Goal: Task Accomplishment & Management: Manage account settings

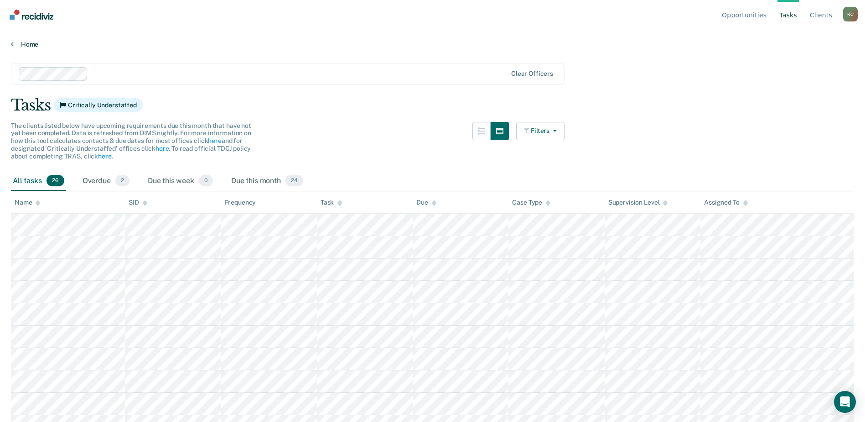
click at [26, 46] on link "Home" at bounding box center [433, 44] width 844 height 8
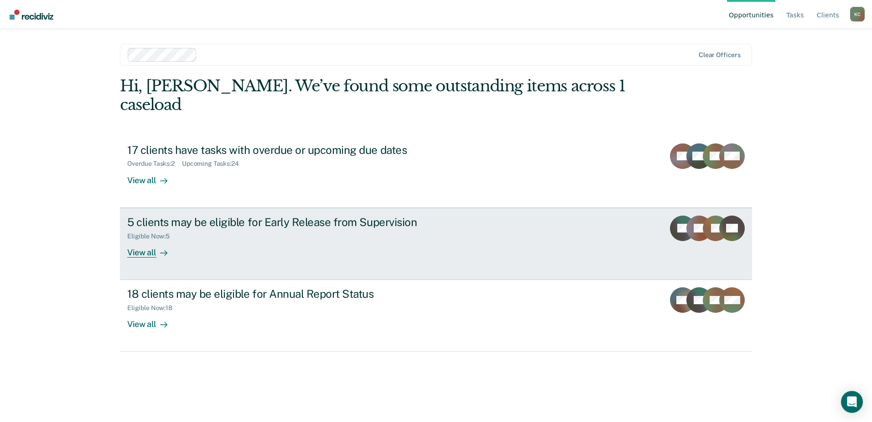
click at [150, 240] on div "View all" at bounding box center [152, 249] width 51 height 18
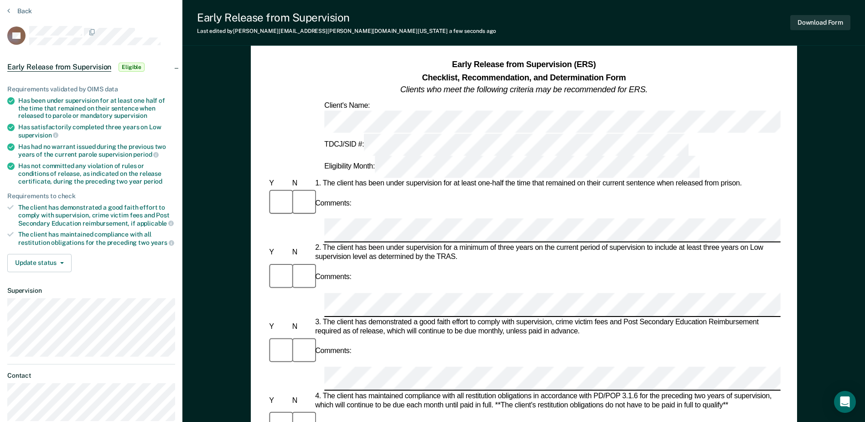
scroll to position [91, 0]
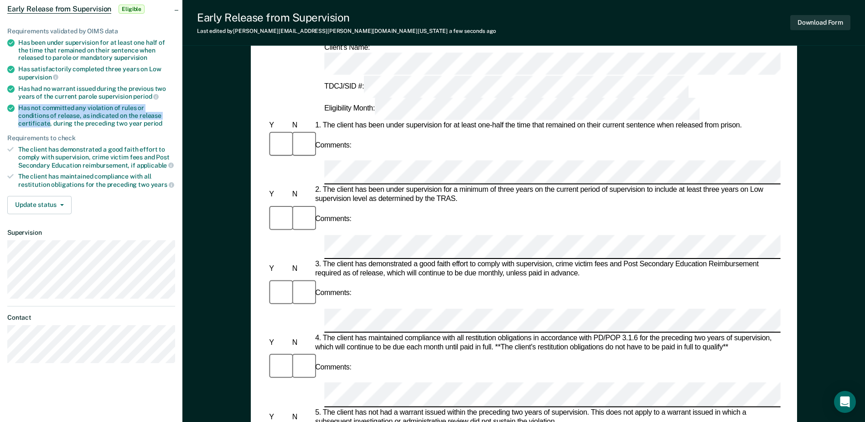
drag, startPoint x: 158, startPoint y: 115, endPoint x: 19, endPoint y: 106, distance: 139.0
click at [19, 106] on div "Has not committed any violation of rules or conditions of release, as indicated…" at bounding box center [96, 115] width 157 height 23
copy div "Has not committed any violation of rules or conditions of release, as indicated…"
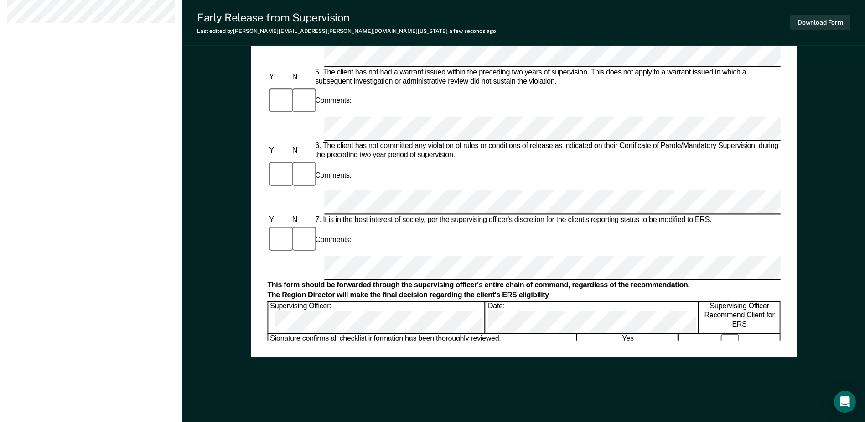
scroll to position [438, 0]
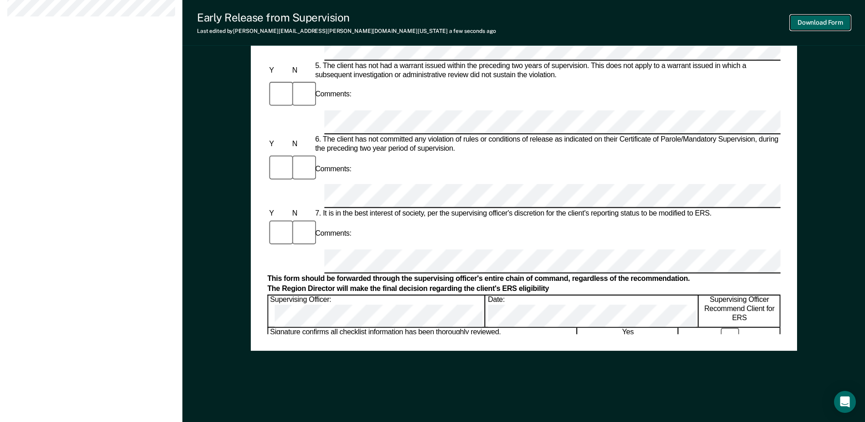
click at [824, 19] on button "Download Form" at bounding box center [821, 22] width 60 height 15
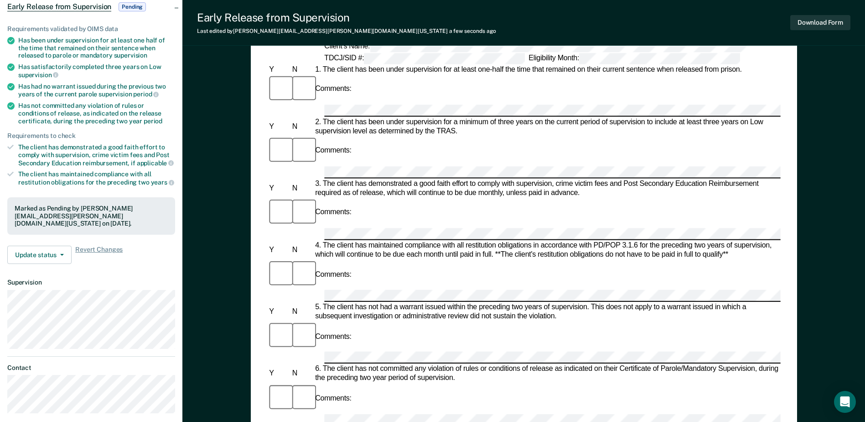
scroll to position [0, 0]
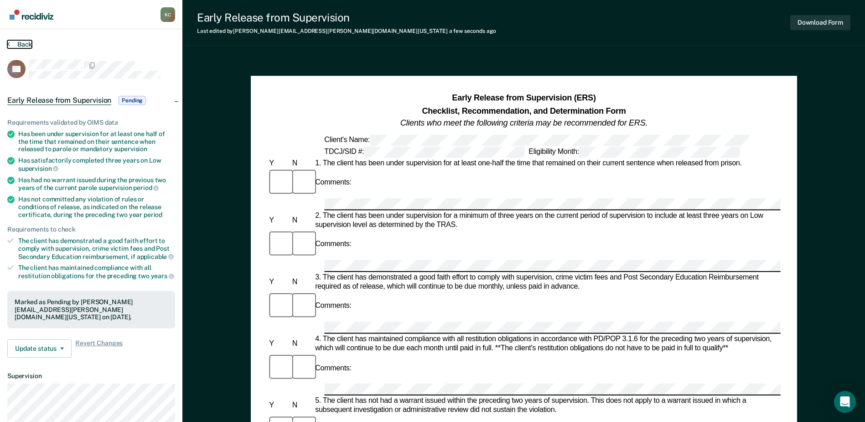
click at [25, 43] on button "Back" at bounding box center [19, 44] width 25 height 8
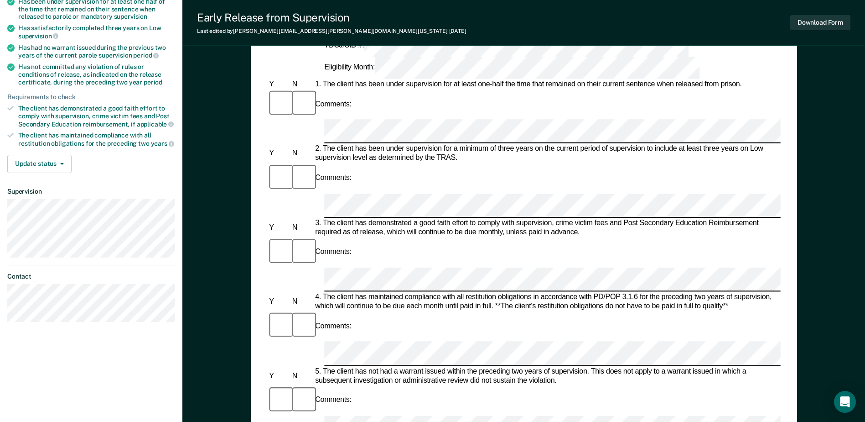
scroll to position [137, 0]
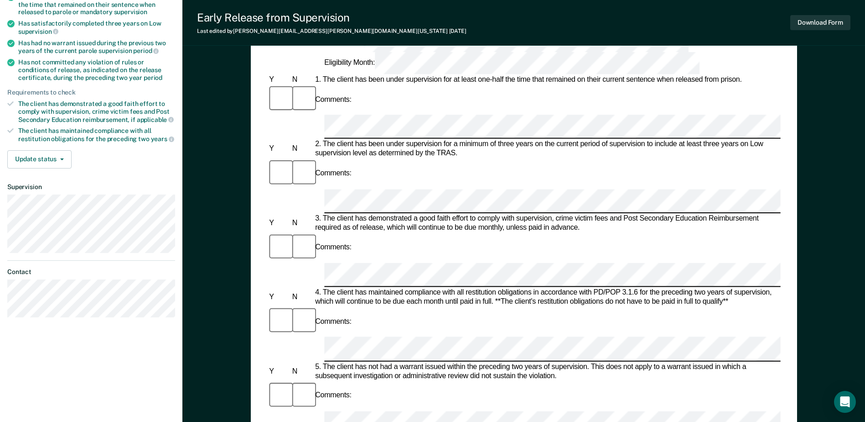
click at [781, 290] on div "Early Release from Supervision (ERS) Checklist, Recommendation, and Determinati…" at bounding box center [524, 295] width 547 height 712
click at [823, 21] on button "Download Form" at bounding box center [821, 22] width 60 height 15
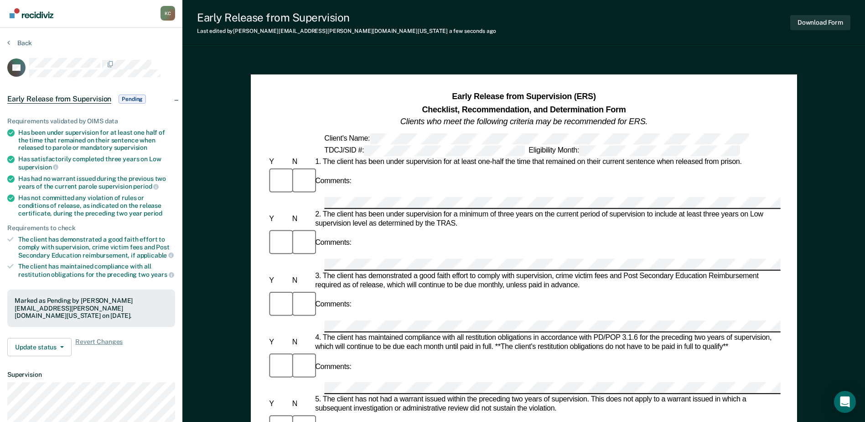
scroll to position [0, 0]
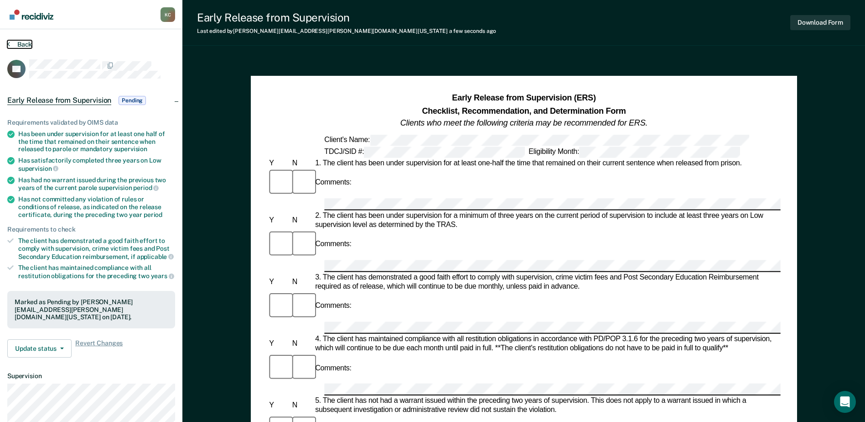
click at [20, 43] on button "Back" at bounding box center [19, 44] width 25 height 8
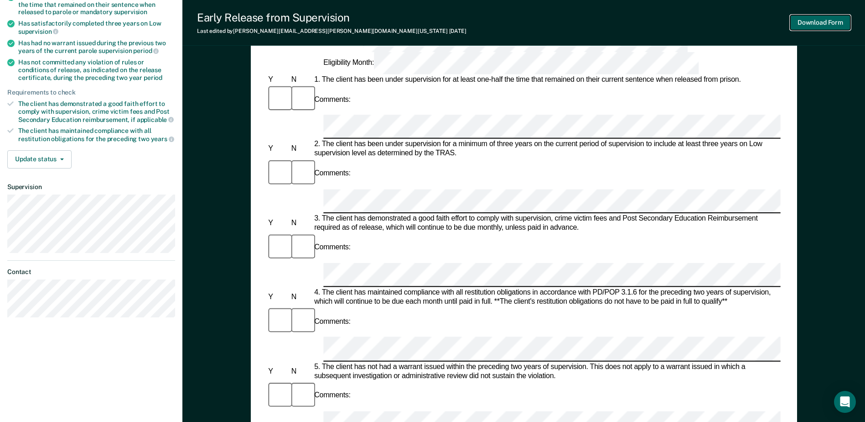
click at [813, 17] on button "Download Form" at bounding box center [821, 22] width 60 height 15
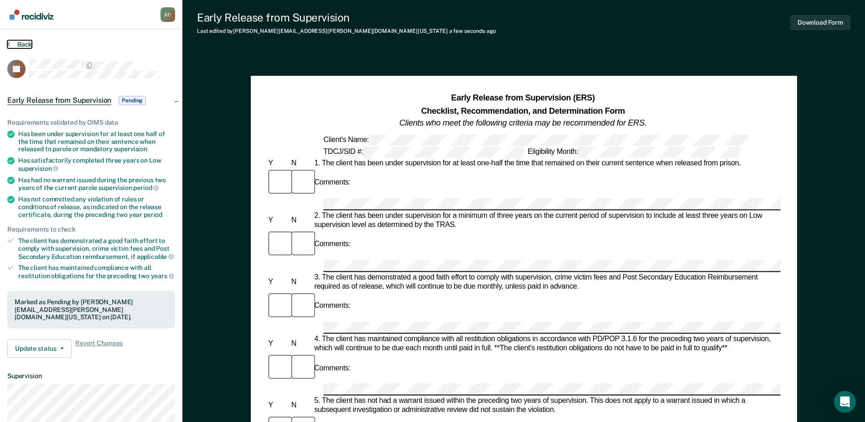
click at [22, 47] on button "Back" at bounding box center [19, 44] width 25 height 8
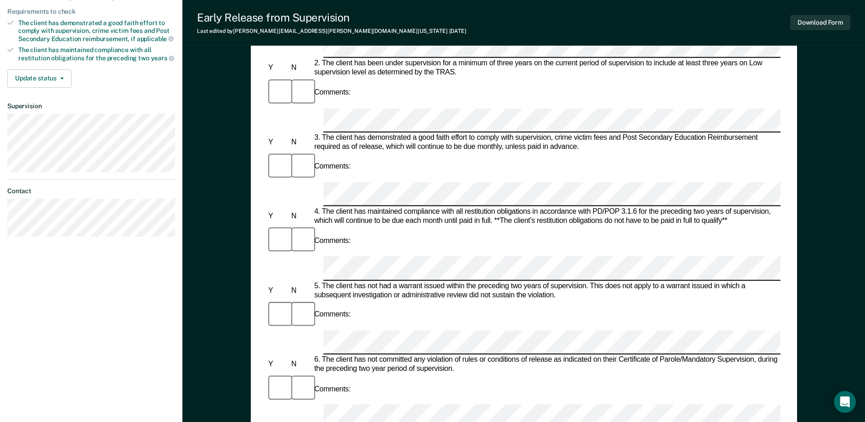
scroll to position [228, 0]
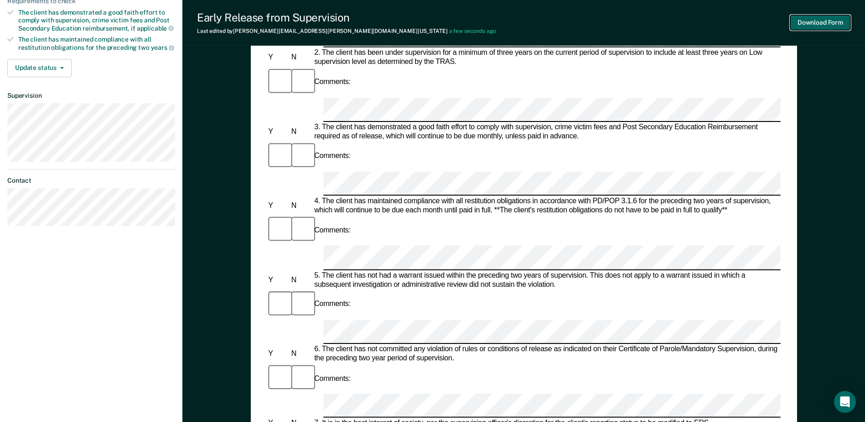
click at [822, 21] on button "Download Form" at bounding box center [821, 22] width 60 height 15
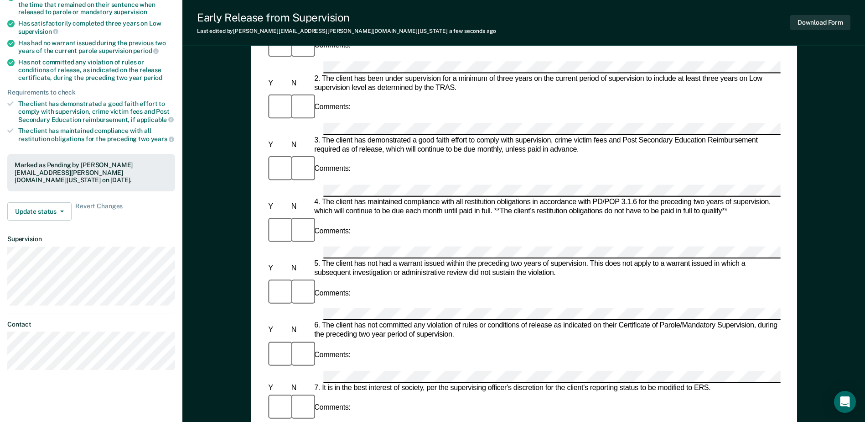
scroll to position [0, 0]
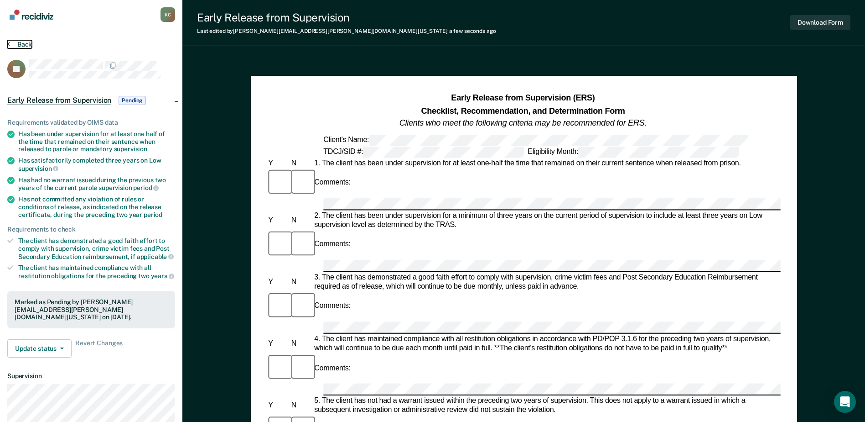
click at [21, 42] on button "Back" at bounding box center [19, 44] width 25 height 8
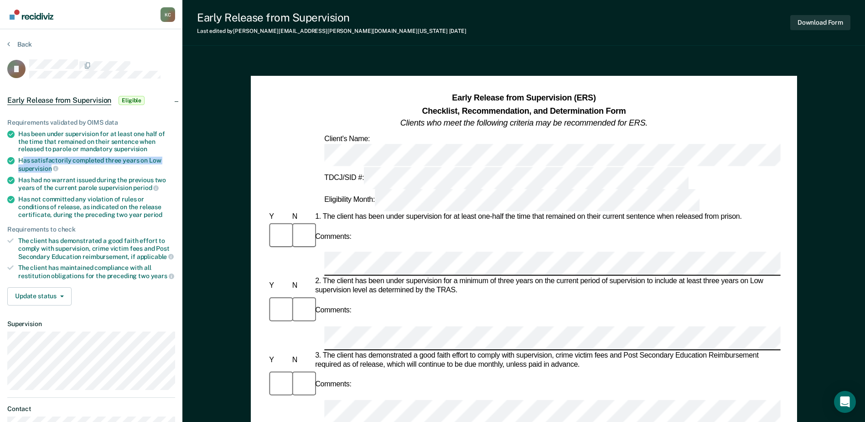
drag, startPoint x: 51, startPoint y: 167, endPoint x: 22, endPoint y: 156, distance: 30.8
click at [22, 156] on div "Has satisfactorily completed three years on Low supervision" at bounding box center [96, 164] width 157 height 16
drag, startPoint x: 22, startPoint y: 156, endPoint x: 28, endPoint y: 164, distance: 10.1
copy div "as satisfactorily completed three years on Low supervision"
click at [20, 44] on button "Back" at bounding box center [19, 44] width 25 height 8
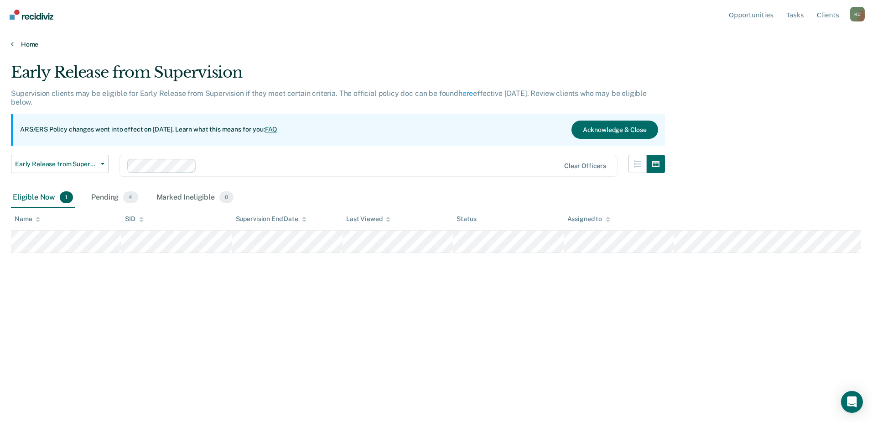
click at [16, 40] on link "Home" at bounding box center [436, 44] width 850 height 8
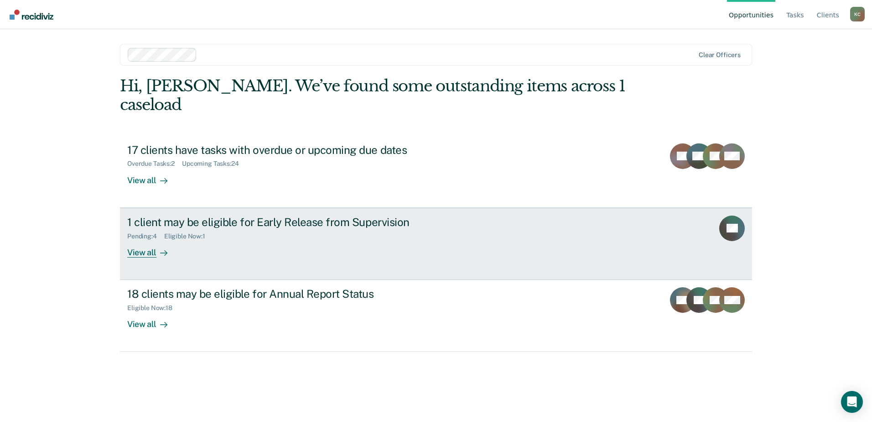
click at [153, 240] on div "View all" at bounding box center [152, 249] width 51 height 18
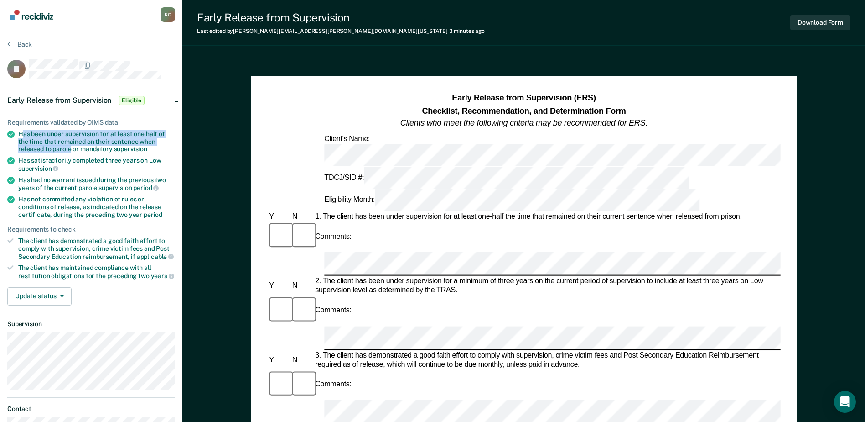
drag, startPoint x: 23, startPoint y: 130, endPoint x: 71, endPoint y: 149, distance: 51.0
click at [71, 149] on div "Has been under supervision for at least one half of the time that remained on t…" at bounding box center [96, 141] width 157 height 23
drag, startPoint x: 71, startPoint y: 149, endPoint x: 59, endPoint y: 143, distance: 13.3
copy div "as been under supervision for at least one half of the time that remained on th…"
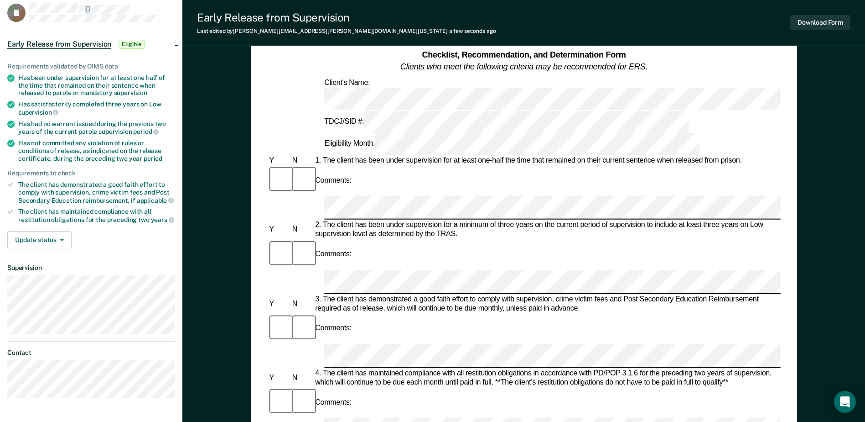
scroll to position [46, 0]
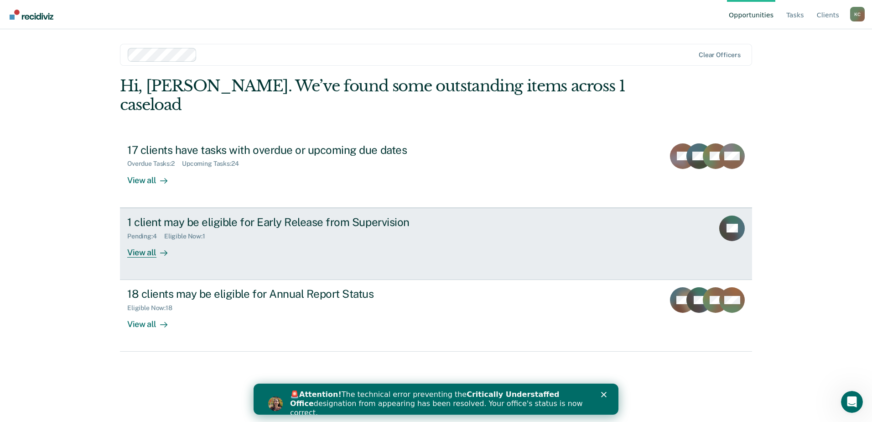
click at [136, 240] on div "View all" at bounding box center [152, 249] width 51 height 18
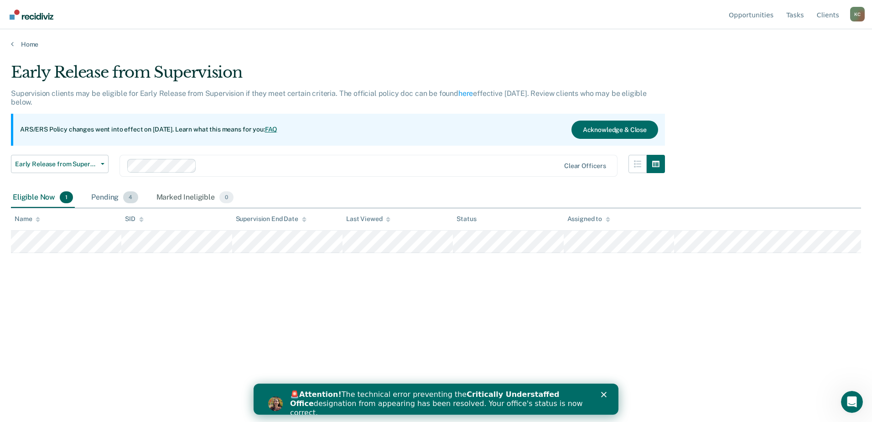
click at [125, 196] on span "4" at bounding box center [130, 197] width 15 height 12
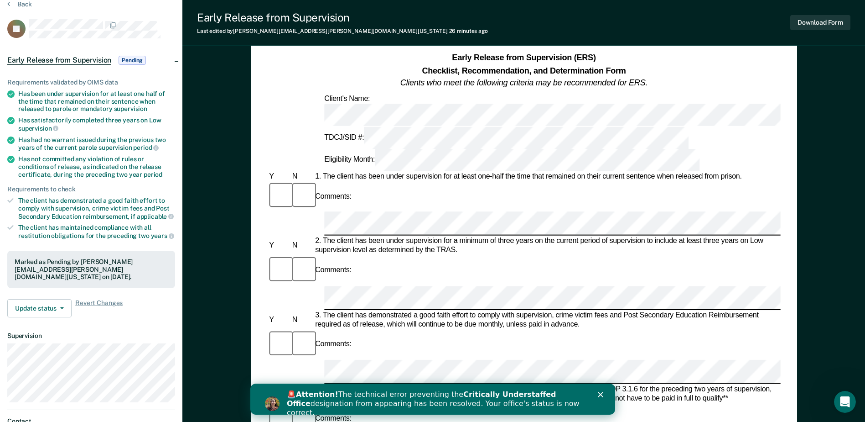
scroll to position [91, 0]
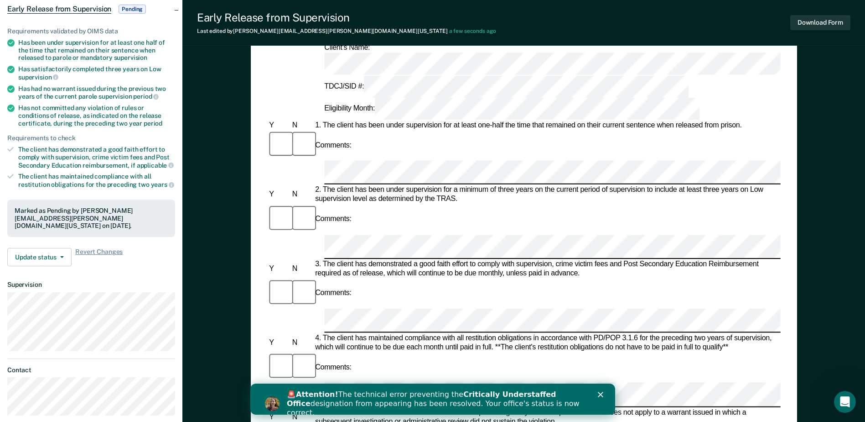
click at [578, 407] on div "5. The client has not had a warrant issued within the preceding two years of su…" at bounding box center [547, 416] width 468 height 18
click at [819, 23] on button "Download Form" at bounding box center [821, 22] width 60 height 15
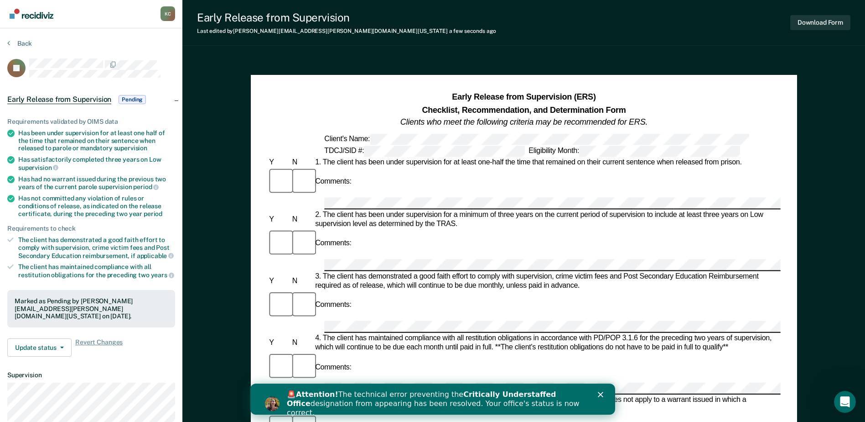
scroll to position [0, 0]
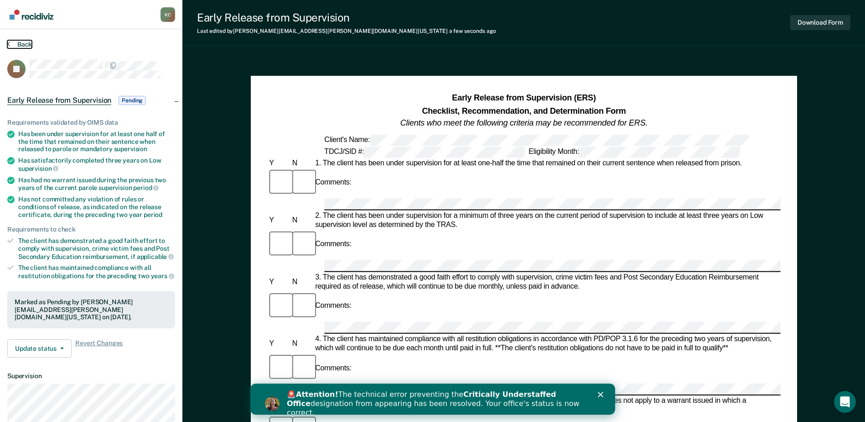
click at [25, 42] on button "Back" at bounding box center [19, 44] width 25 height 8
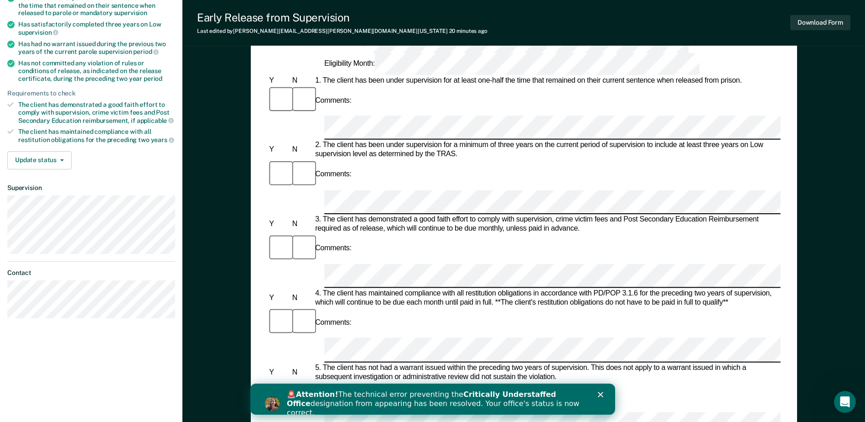
scroll to position [137, 0]
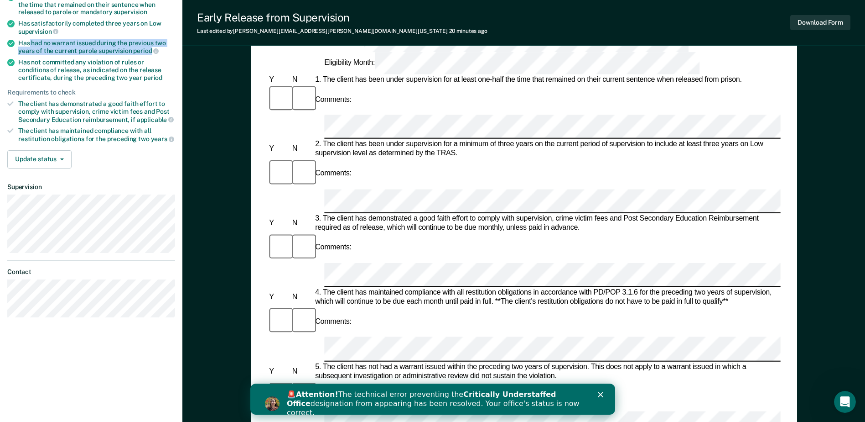
drag, startPoint x: 29, startPoint y: 40, endPoint x: 150, endPoint y: 52, distance: 121.9
click at [150, 52] on div "Has had no warrant issued during the previous two years of the current parole s…" at bounding box center [96, 47] width 157 height 16
drag, startPoint x: 150, startPoint y: 52, endPoint x: 142, endPoint y: 49, distance: 8.7
copy div "had no warrant issued during the previous two years of the current parole super…"
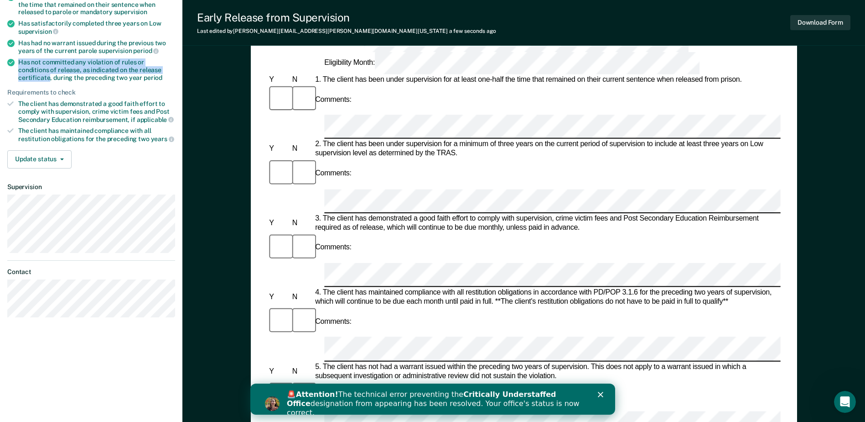
drag, startPoint x: 18, startPoint y: 60, endPoint x: 159, endPoint y: 67, distance: 140.7
click at [159, 67] on div "Has not committed any violation of rules or conditions of release, as indicated…" at bounding box center [96, 69] width 157 height 23
drag, startPoint x: 159, startPoint y: 67, endPoint x: 151, endPoint y: 60, distance: 10.0
copy div "Has not committed any violation of rules or conditions of release, as indicated…"
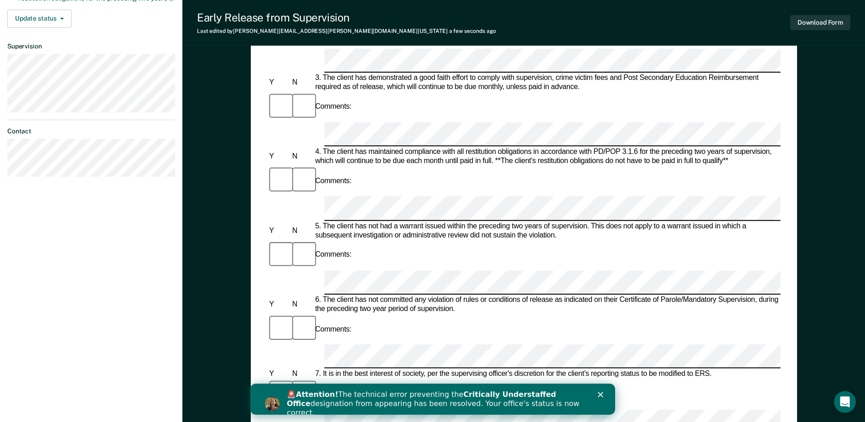
scroll to position [274, 0]
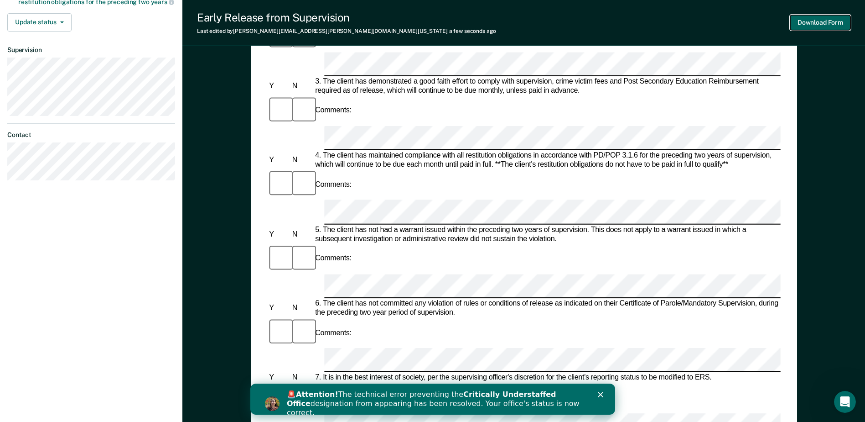
click at [817, 21] on button "Download Form" at bounding box center [821, 22] width 60 height 15
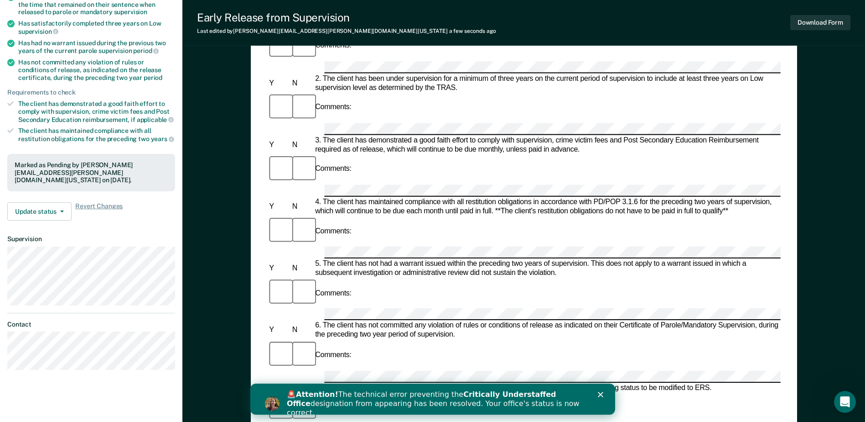
scroll to position [94, 0]
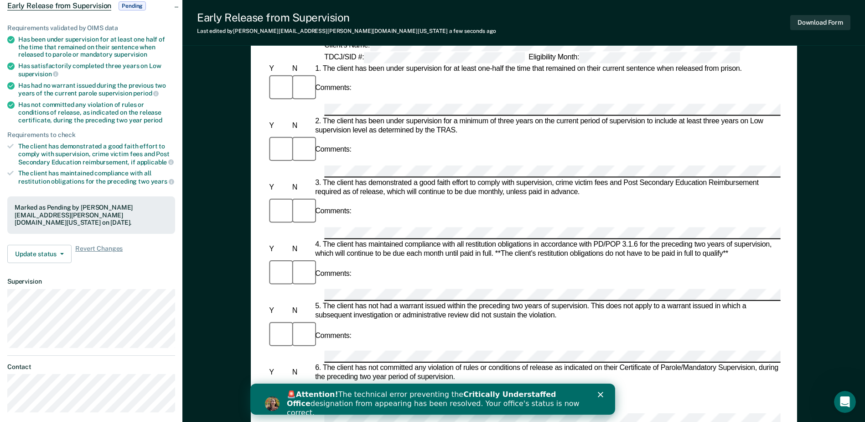
drag, startPoint x: 43, startPoint y: 109, endPoint x: 35, endPoint y: 89, distance: 21.7
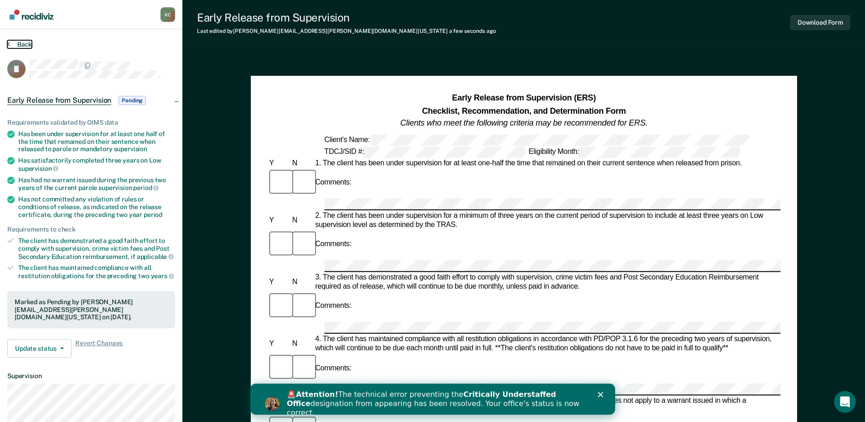
click at [28, 42] on button "Back" at bounding box center [19, 44] width 25 height 8
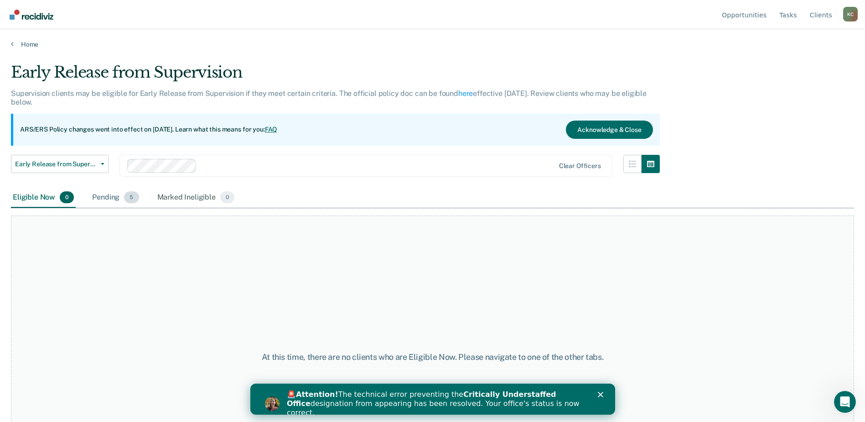
click at [104, 198] on div "Pending 5" at bounding box center [115, 198] width 50 height 20
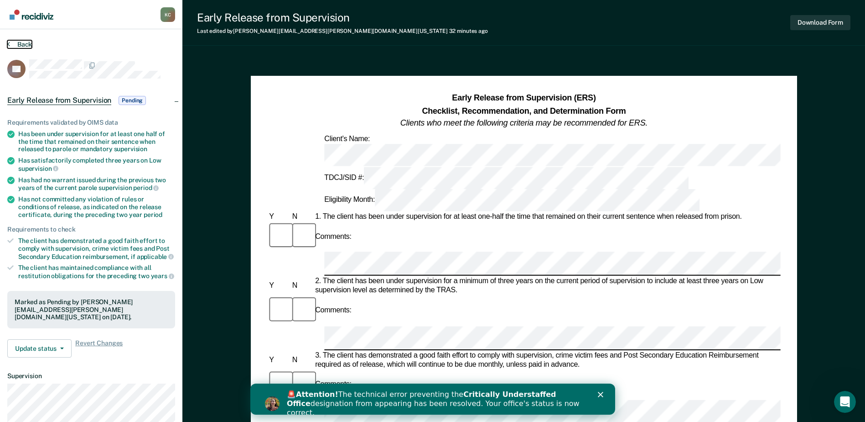
click at [21, 42] on button "Back" at bounding box center [19, 44] width 25 height 8
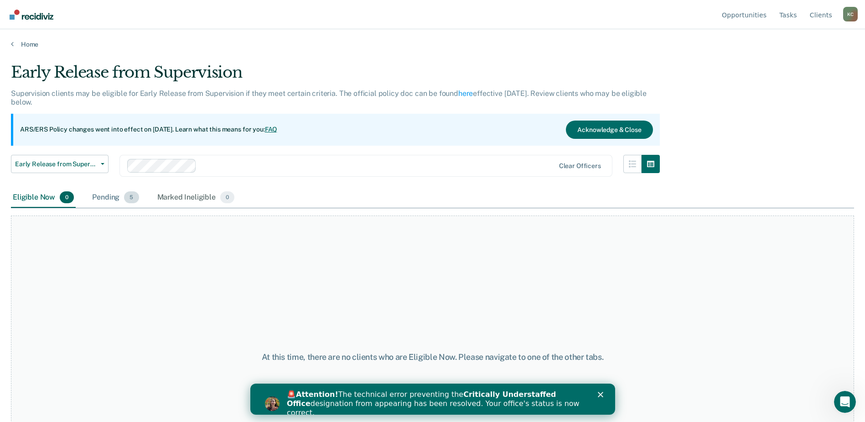
click at [130, 193] on span "5" at bounding box center [131, 197] width 15 height 12
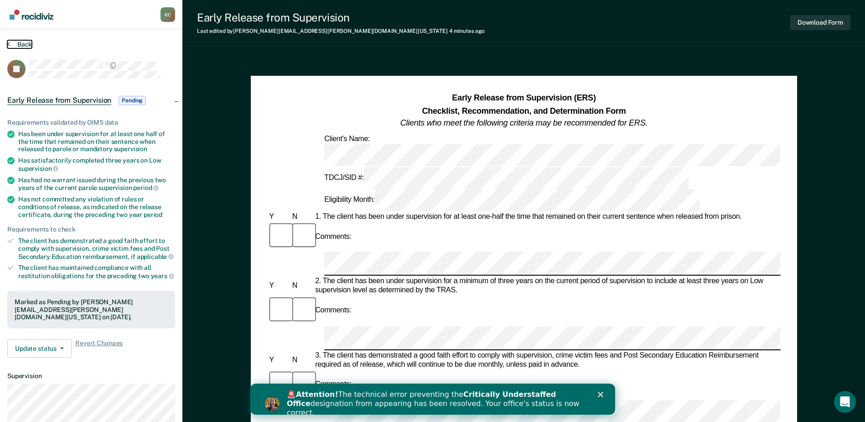
click at [20, 43] on button "Back" at bounding box center [19, 44] width 25 height 8
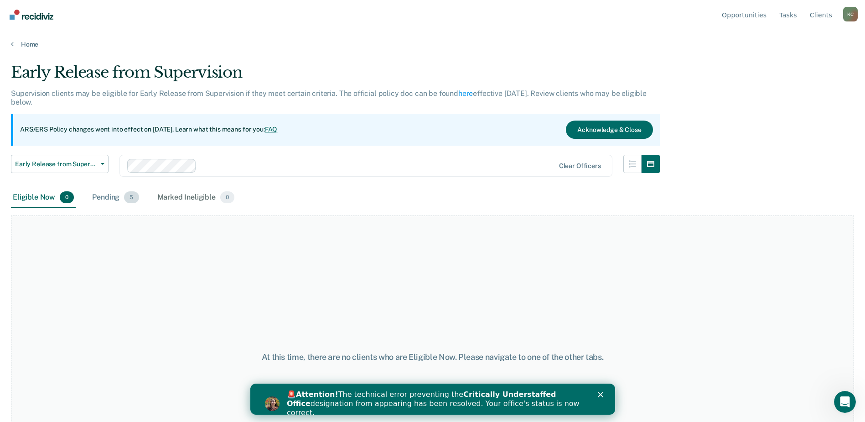
click at [114, 198] on div "Pending 5" at bounding box center [115, 198] width 50 height 20
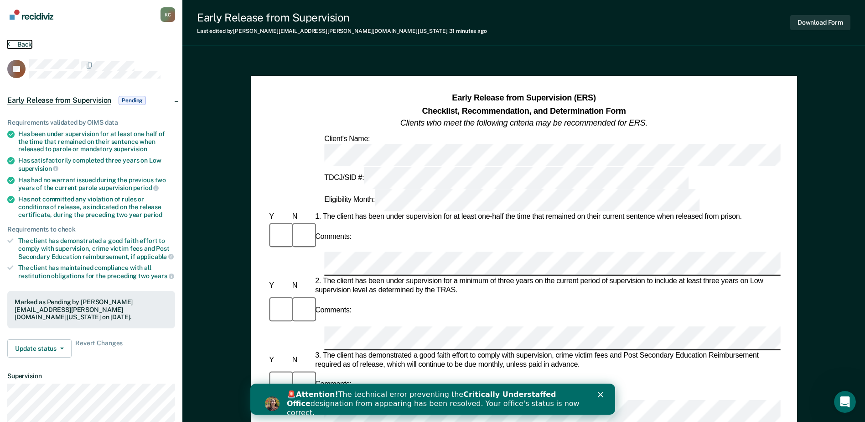
click at [23, 40] on button "Back" at bounding box center [19, 44] width 25 height 8
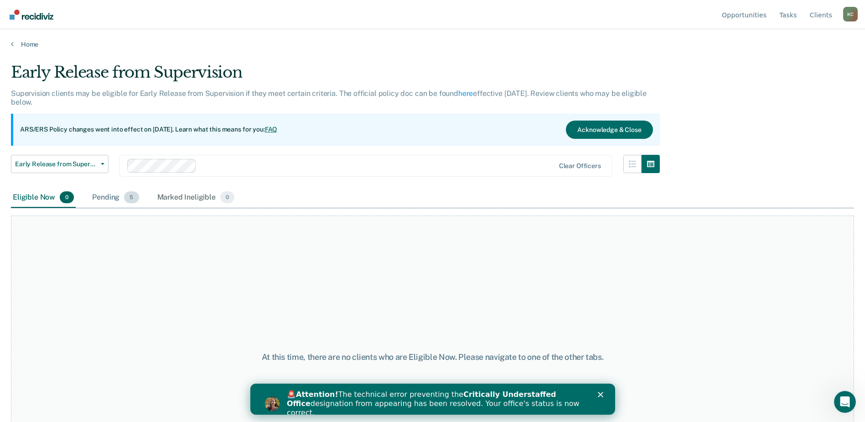
click at [115, 194] on div "Pending 5" at bounding box center [115, 198] width 50 height 20
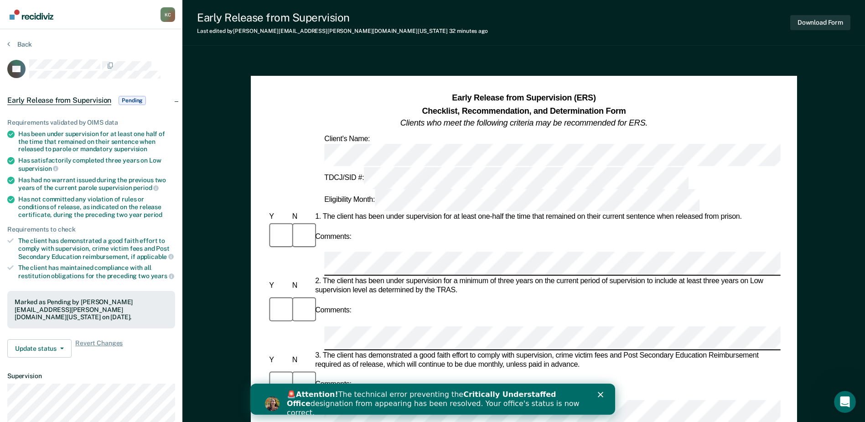
click at [599, 391] on div "🚨 Attention! The technical error preventing the Critically Understaffed Office …" at bounding box center [444, 403] width 314 height 33
click at [604, 395] on div "Close" at bounding box center [602, 393] width 9 height 5
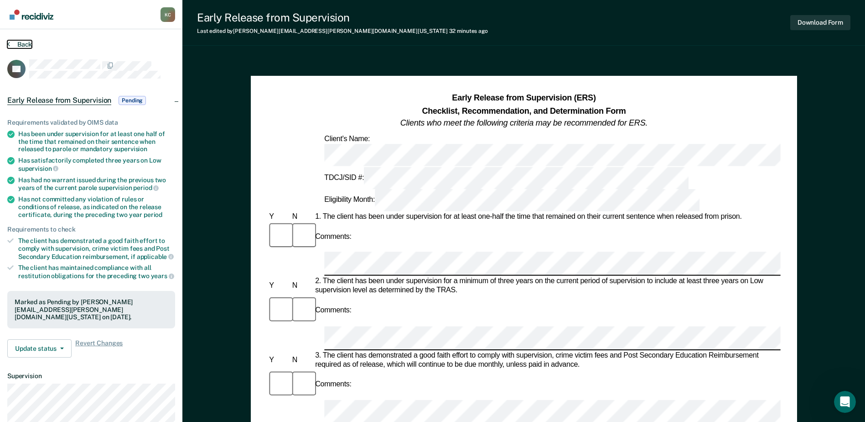
click at [19, 42] on button "Back" at bounding box center [19, 44] width 25 height 8
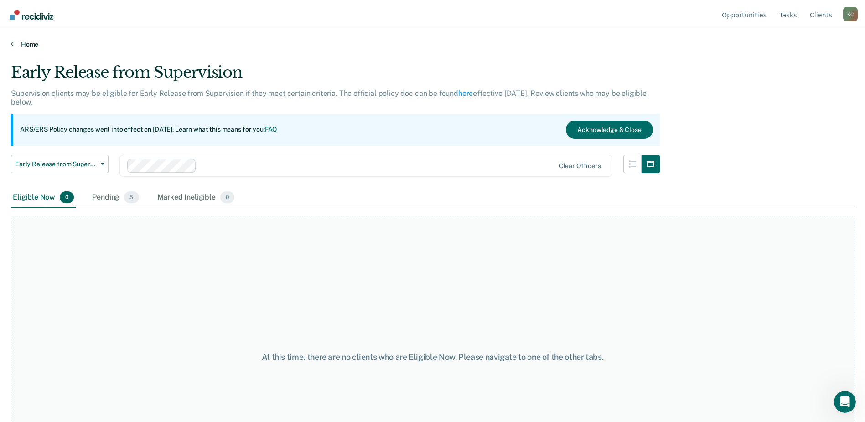
click at [18, 40] on link "Home" at bounding box center [433, 44] width 844 height 8
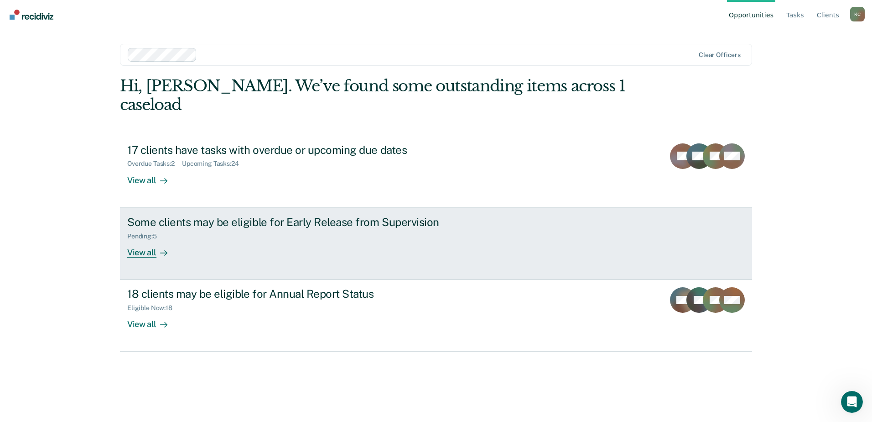
click at [145, 240] on div "View all" at bounding box center [152, 249] width 51 height 18
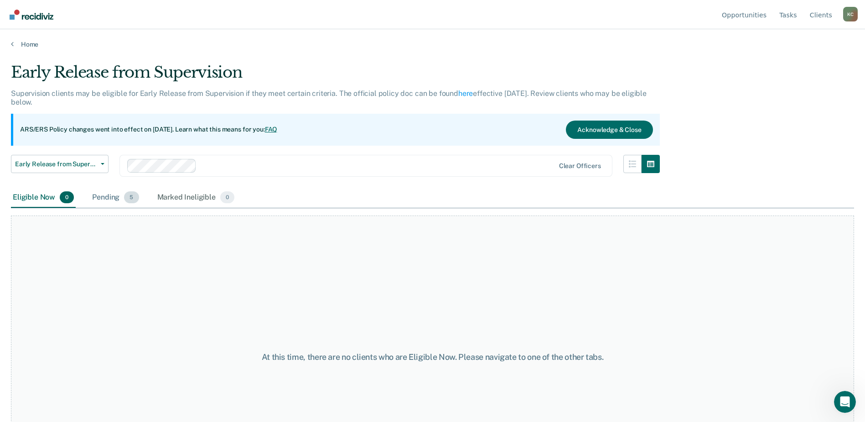
click at [110, 199] on div "Pending 5" at bounding box center [115, 198] width 50 height 20
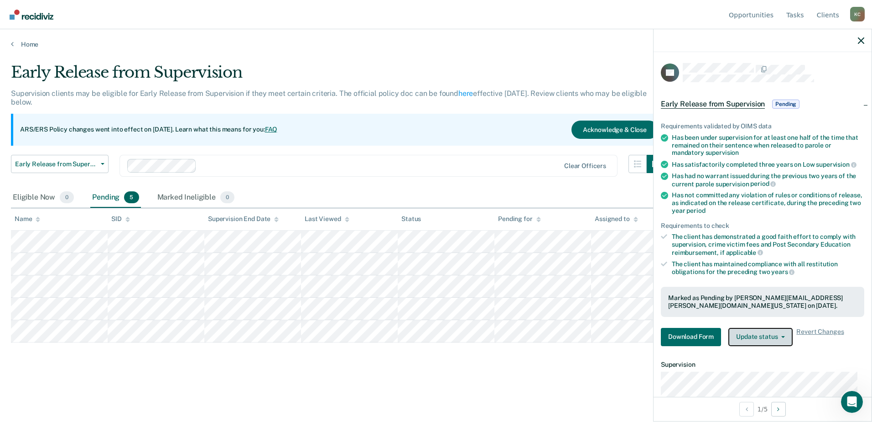
click at [769, 336] on button "Update status" at bounding box center [761, 337] width 64 height 18
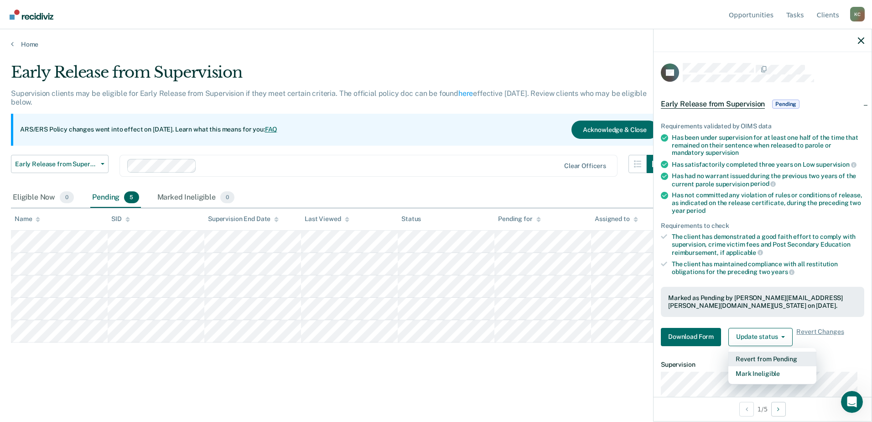
click at [765, 356] on button "Revert from Pending" at bounding box center [773, 358] width 88 height 15
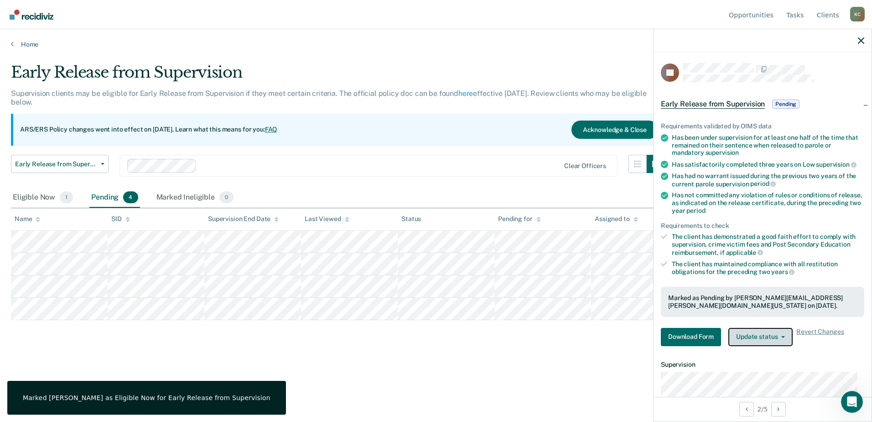
click at [760, 338] on button "Update status" at bounding box center [761, 337] width 64 height 18
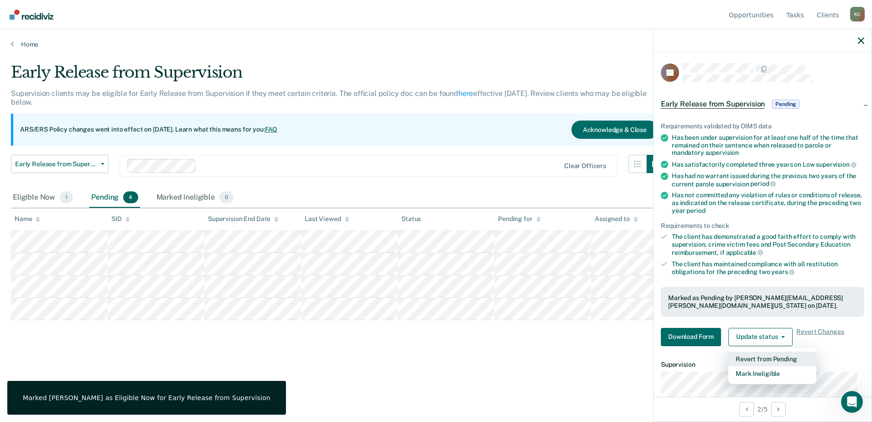
click at [781, 354] on button "Revert from Pending" at bounding box center [773, 358] width 88 height 15
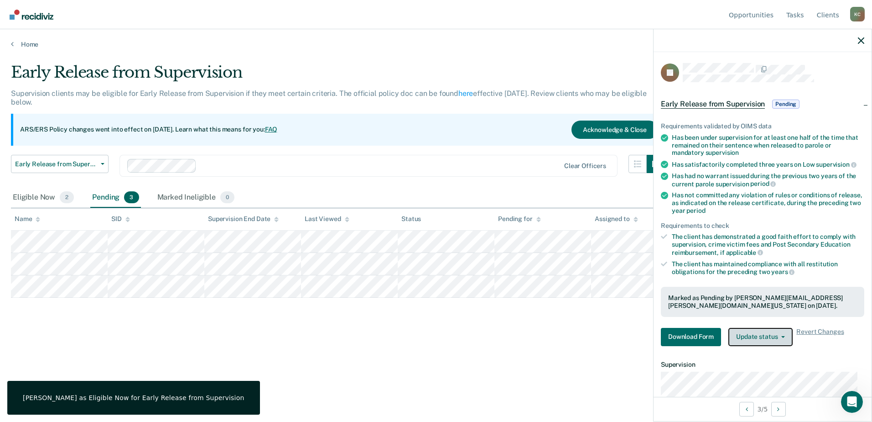
click at [778, 336] on span "button" at bounding box center [781, 337] width 7 height 2
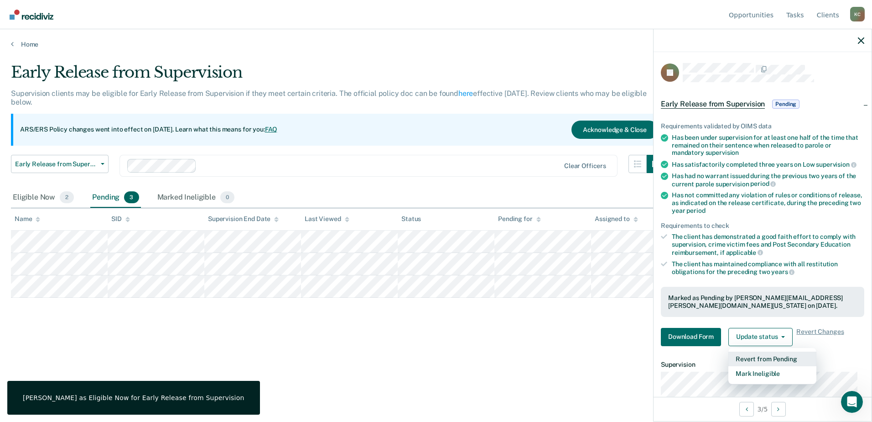
click at [765, 357] on button "Revert from Pending" at bounding box center [773, 358] width 88 height 15
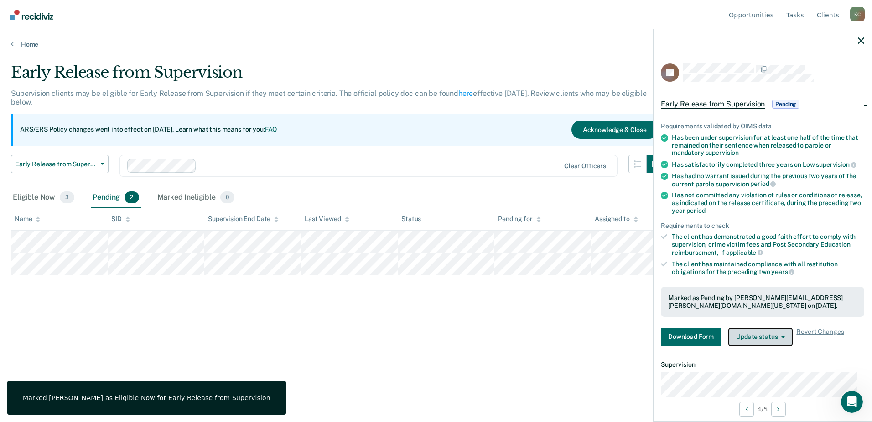
click at [783, 336] on icon "button" at bounding box center [784, 337] width 4 height 2
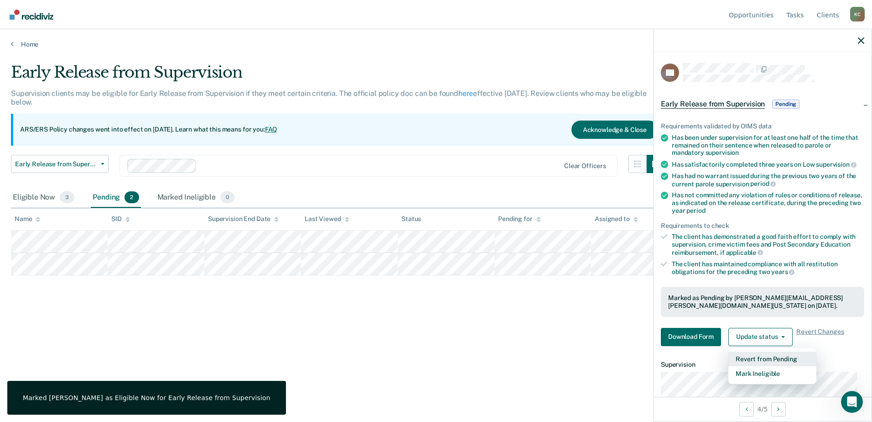
click at [759, 358] on button "Revert from Pending" at bounding box center [773, 358] width 88 height 15
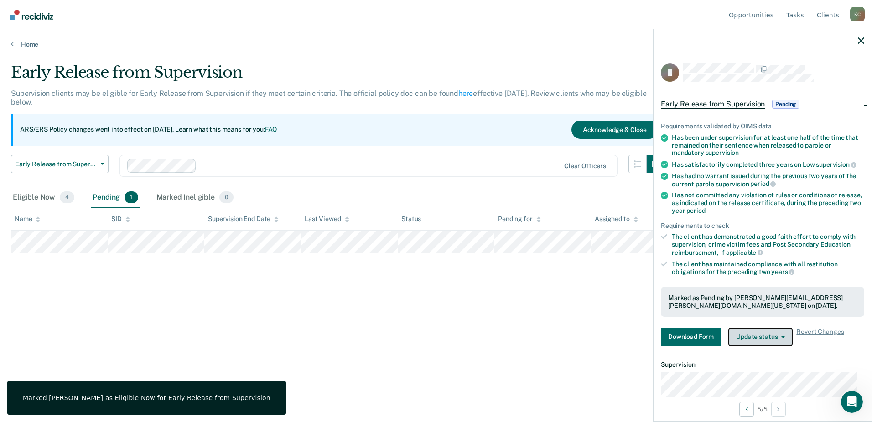
click at [778, 337] on button "Update status" at bounding box center [761, 337] width 64 height 18
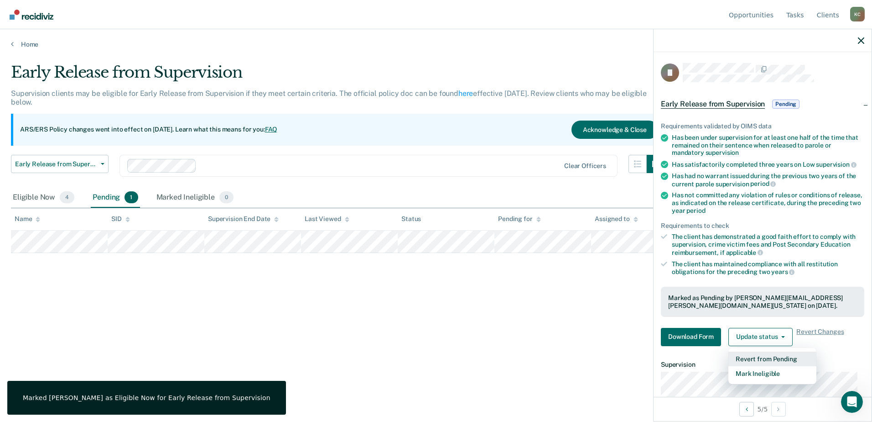
click at [746, 357] on button "Revert from Pending" at bounding box center [773, 358] width 88 height 15
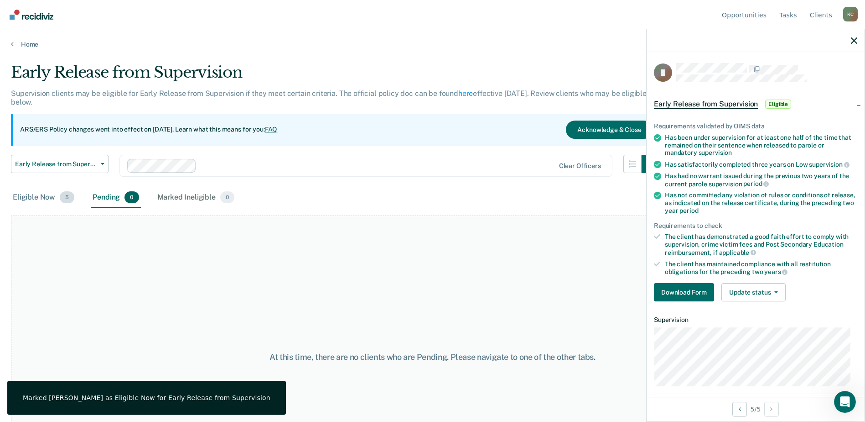
drag, startPoint x: 19, startPoint y: 198, endPoint x: 23, endPoint y: 194, distance: 5.8
click at [19, 198] on div "Eligible Now 5" at bounding box center [43, 198] width 65 height 20
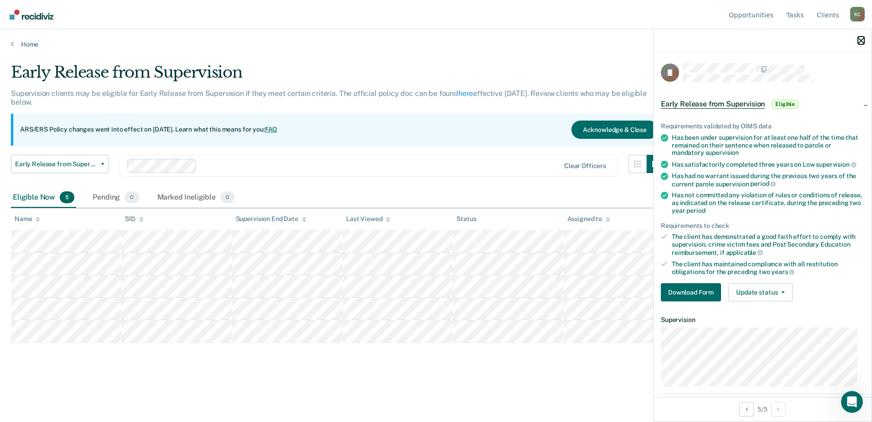
click at [861, 40] on icon "button" at bounding box center [861, 40] width 6 height 6
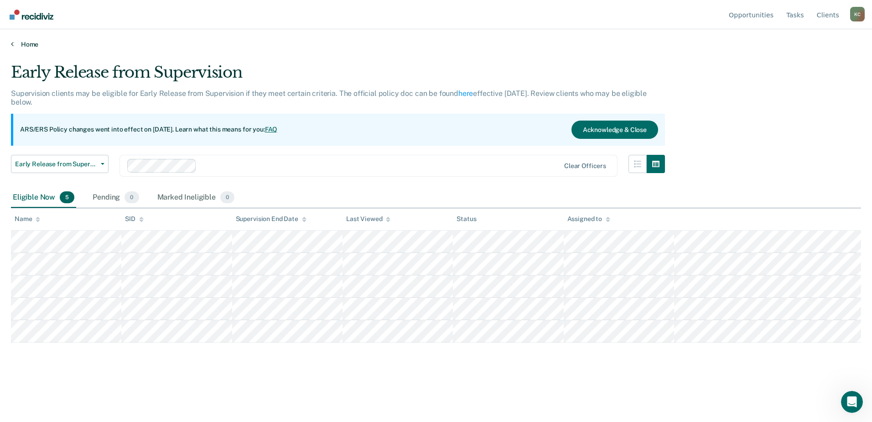
click at [18, 46] on link "Home" at bounding box center [436, 44] width 850 height 8
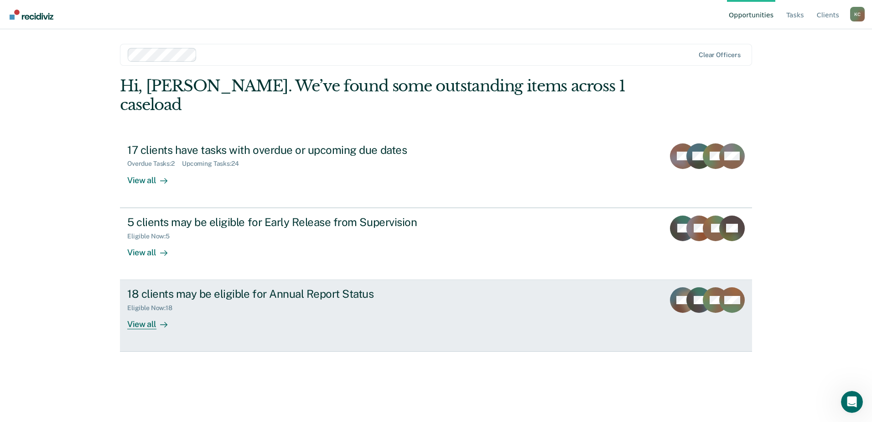
click at [143, 312] on div "View all" at bounding box center [152, 321] width 51 height 18
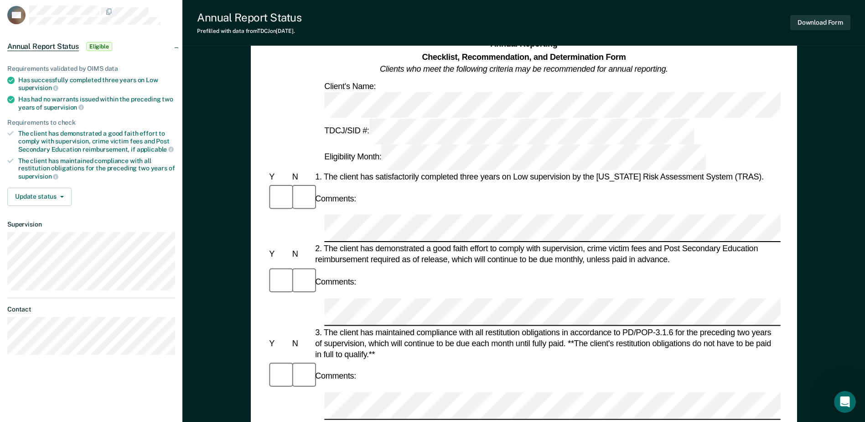
scroll to position [46, 0]
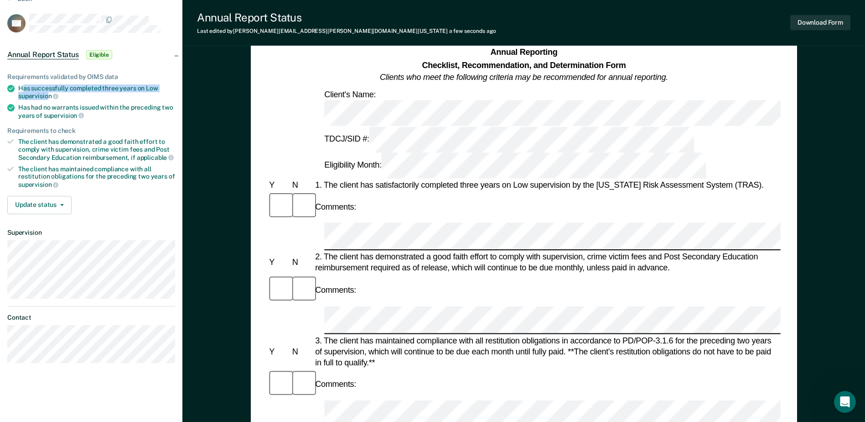
drag, startPoint x: 49, startPoint y: 94, endPoint x: 24, endPoint y: 84, distance: 27.6
click at [24, 84] on div "Has successfully completed three years on Low supervision" at bounding box center [96, 92] width 157 height 16
copy div "as successfully completed three years on Low supervisio"
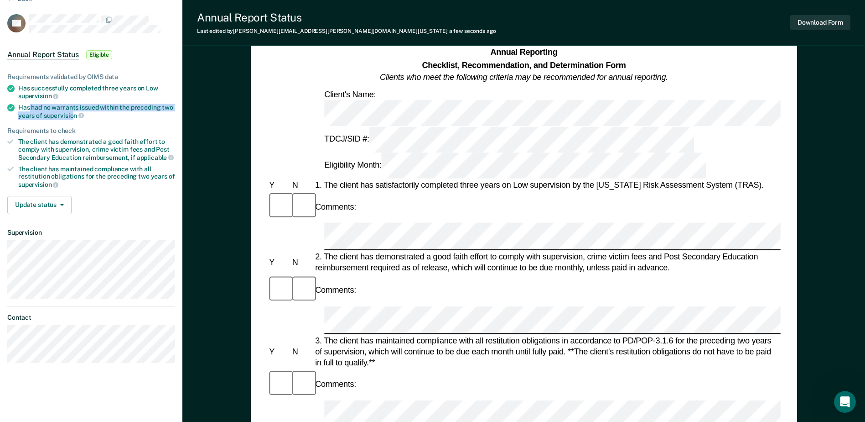
drag, startPoint x: 73, startPoint y: 114, endPoint x: 28, endPoint y: 106, distance: 45.8
click at [28, 106] on div "Has had no warrants issued within the preceding two years of supervision" at bounding box center [96, 112] width 157 height 16
drag, startPoint x: 28, startPoint y: 106, endPoint x: 33, endPoint y: 108, distance: 4.9
copy div "had no warrants issued within the preceding two years of supervisio"
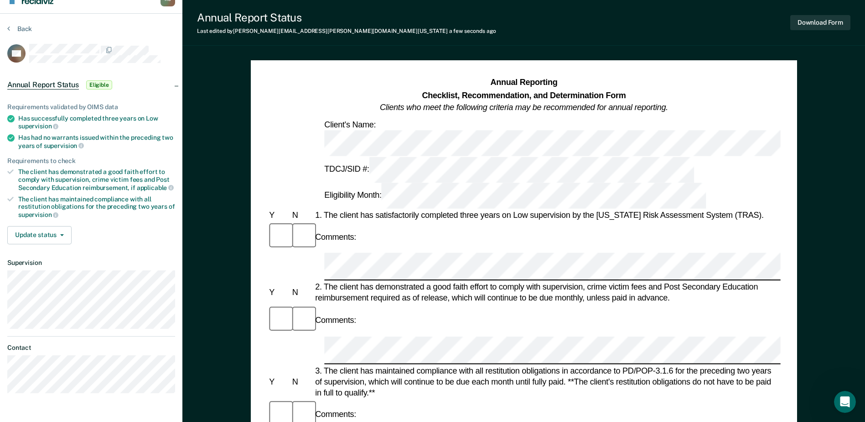
scroll to position [0, 0]
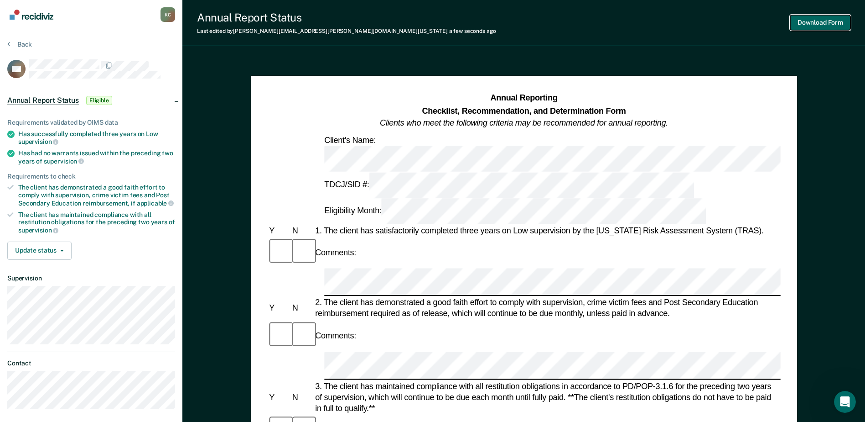
click at [822, 20] on button "Download Form" at bounding box center [821, 22] width 60 height 15
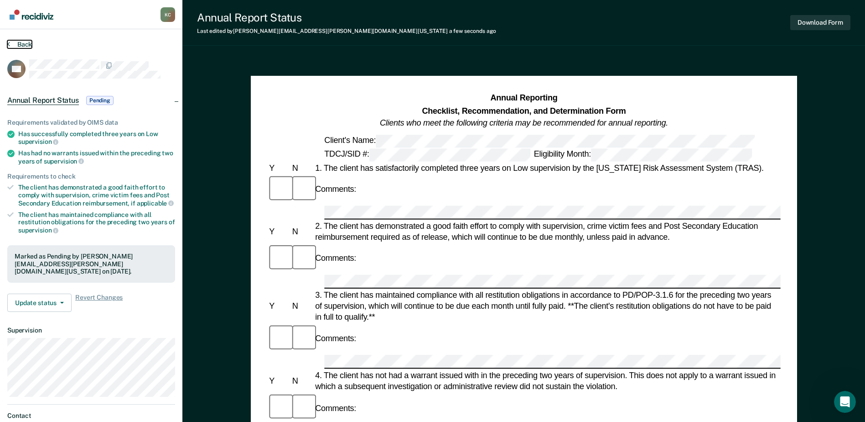
click at [21, 43] on button "Back" at bounding box center [19, 44] width 25 height 8
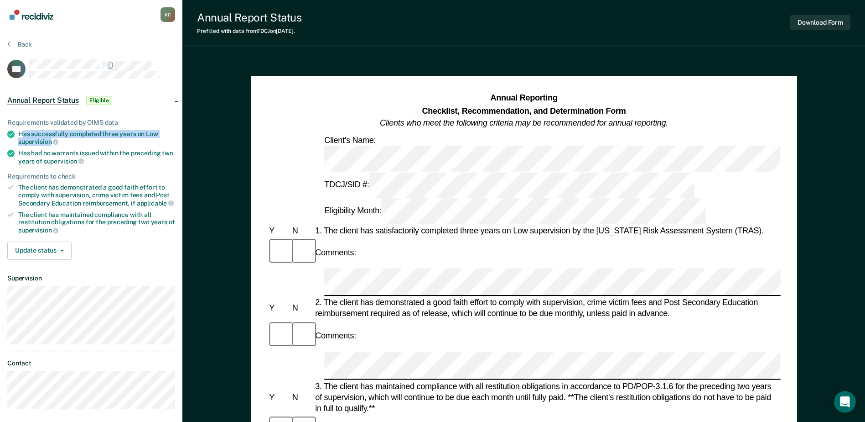
drag, startPoint x: 52, startPoint y: 140, endPoint x: 24, endPoint y: 132, distance: 29.5
click at [24, 132] on div "Has successfully completed three years on Low supervision" at bounding box center [96, 138] width 157 height 16
copy div "as successfully completed three years on Low supervision"
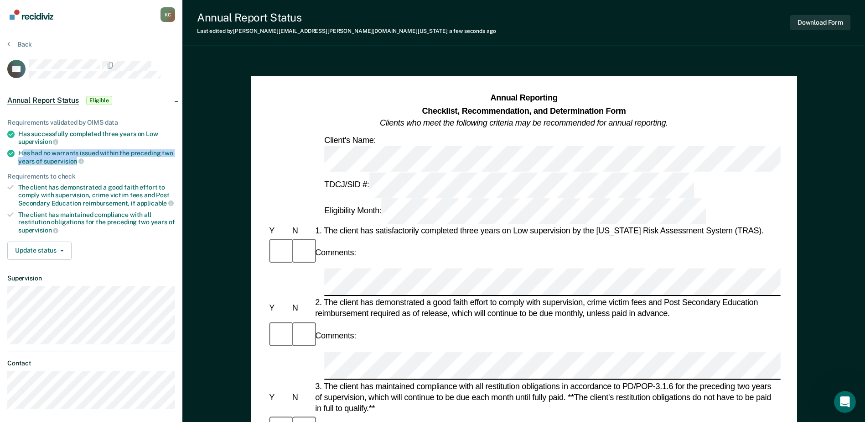
drag, startPoint x: 75, startPoint y: 158, endPoint x: 23, endPoint y: 152, distance: 51.9
click at [23, 152] on div "Has had no warrants issued within the preceding two years of supervision" at bounding box center [96, 157] width 157 height 16
copy div "as had no warrants issued within the preceding two years of supervision"
drag, startPoint x: 406, startPoint y: 244, endPoint x: 399, endPoint y: 245, distance: 7.1
click at [406, 320] on div "Comments:" at bounding box center [523, 335] width 513 height 31
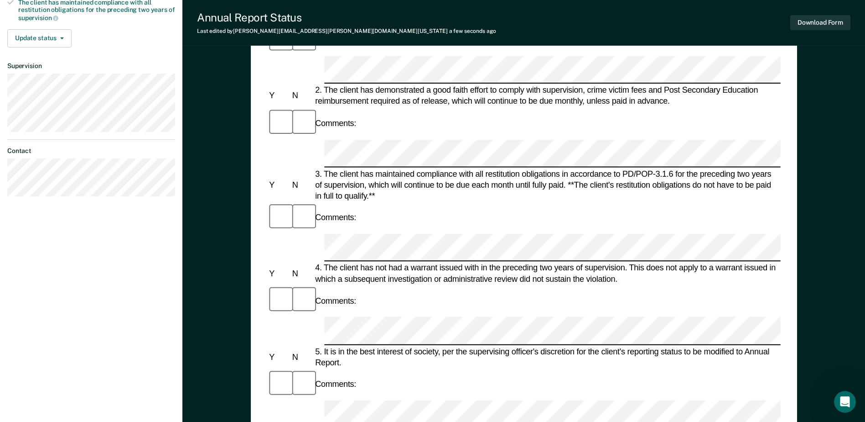
scroll to position [228, 0]
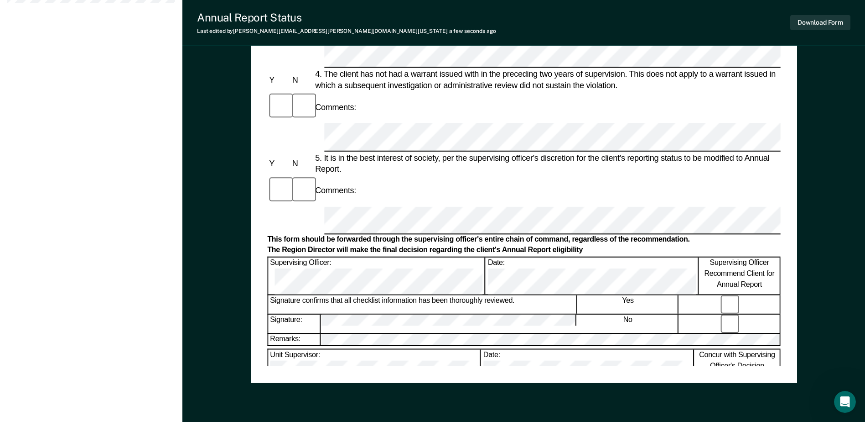
scroll to position [411, 0]
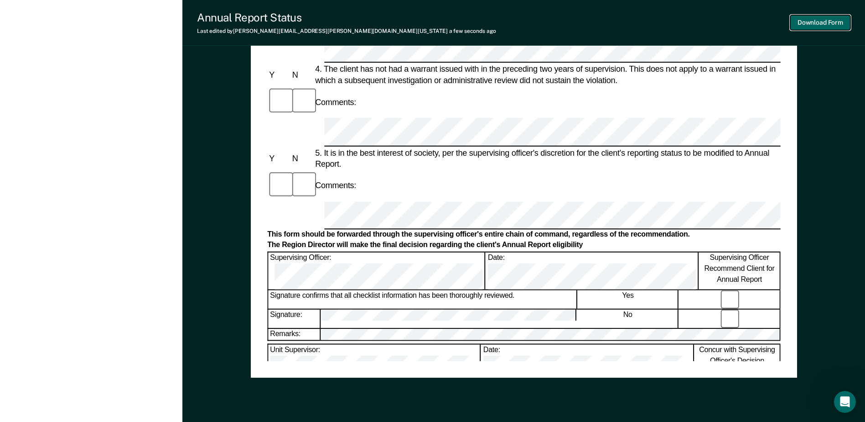
click at [839, 20] on button "Download Form" at bounding box center [821, 22] width 60 height 15
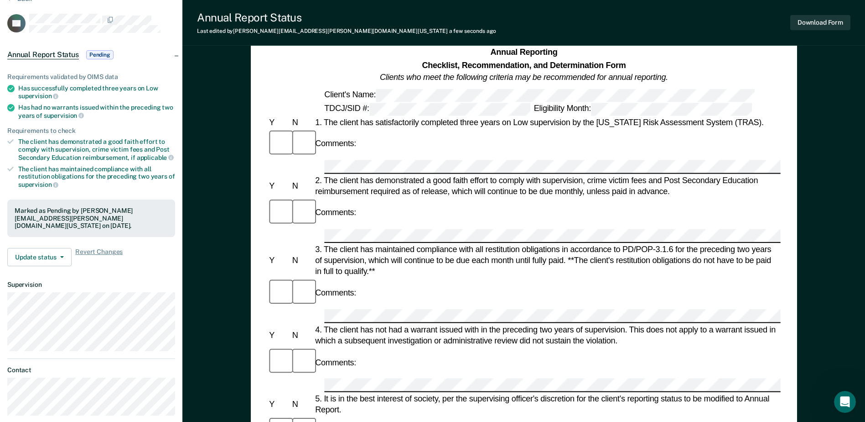
scroll to position [0, 0]
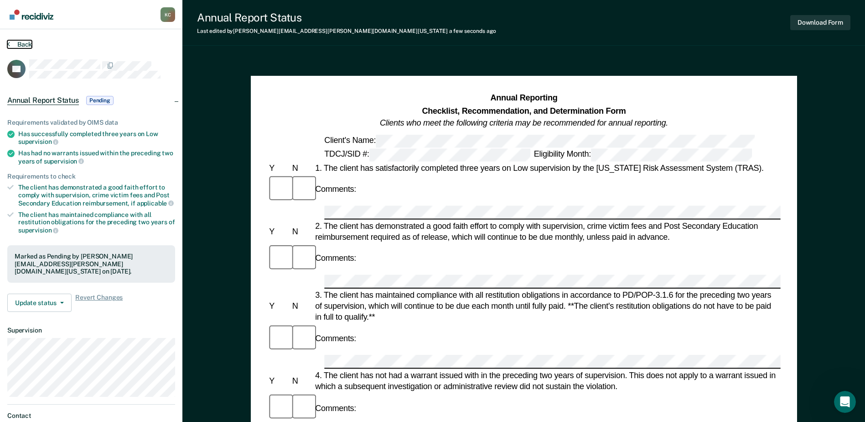
click at [22, 45] on button "Back" at bounding box center [19, 44] width 25 height 8
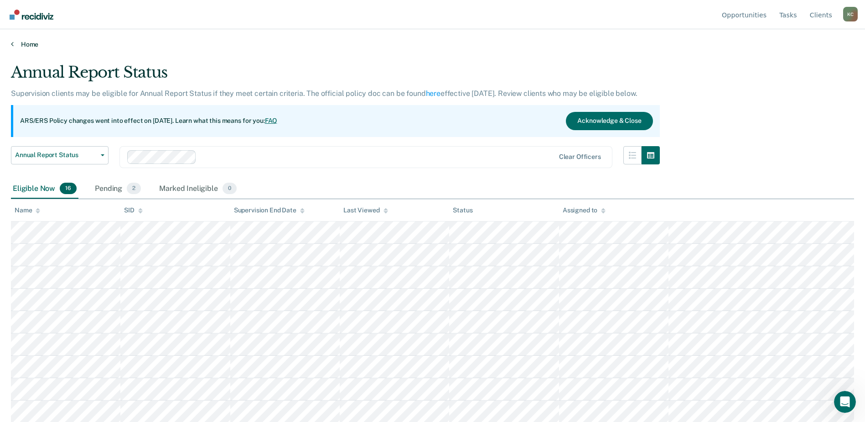
click at [29, 42] on link "Home" at bounding box center [433, 44] width 844 height 8
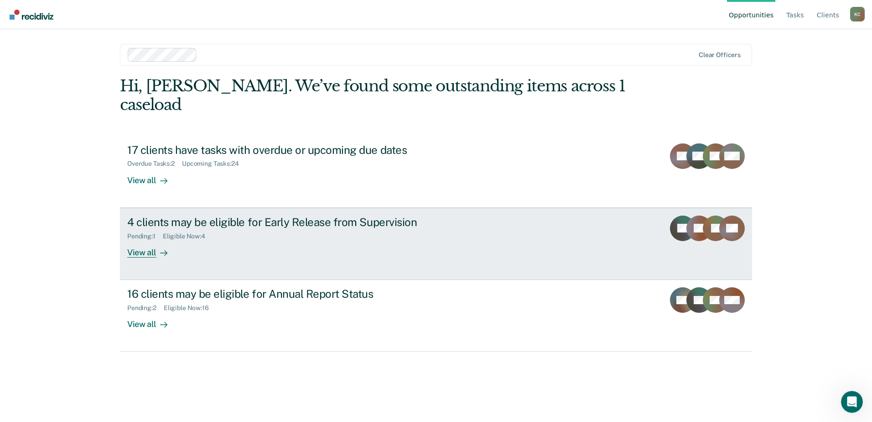
click at [150, 240] on div "View all" at bounding box center [152, 249] width 51 height 18
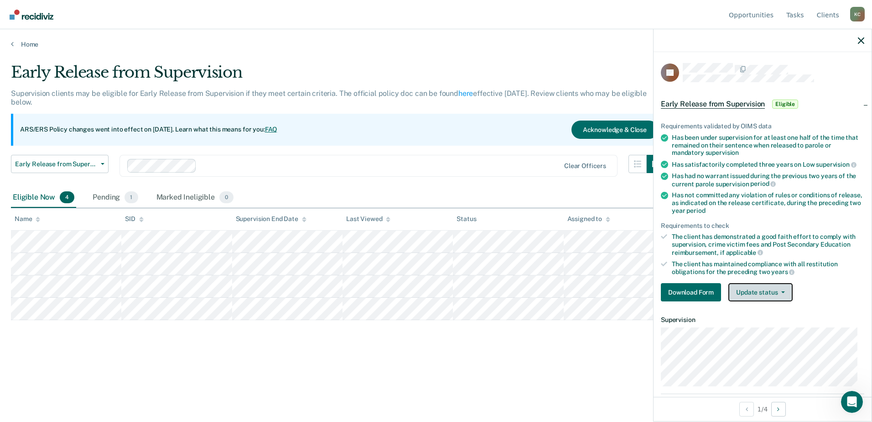
click at [766, 288] on button "Update status" at bounding box center [761, 292] width 64 height 18
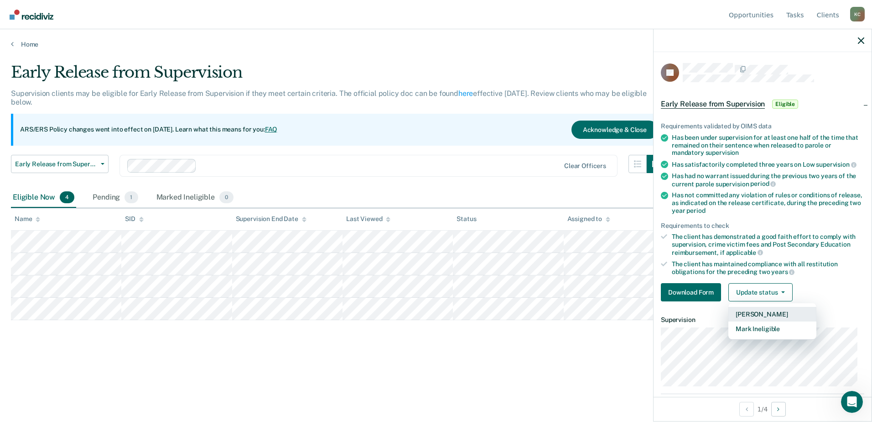
click at [761, 314] on button "[PERSON_NAME]" at bounding box center [773, 314] width 88 height 15
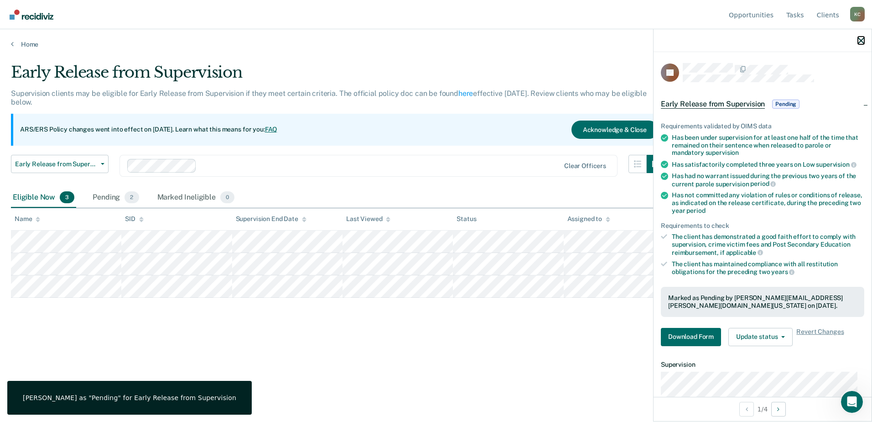
click at [860, 39] on icon "button" at bounding box center [861, 40] width 6 height 6
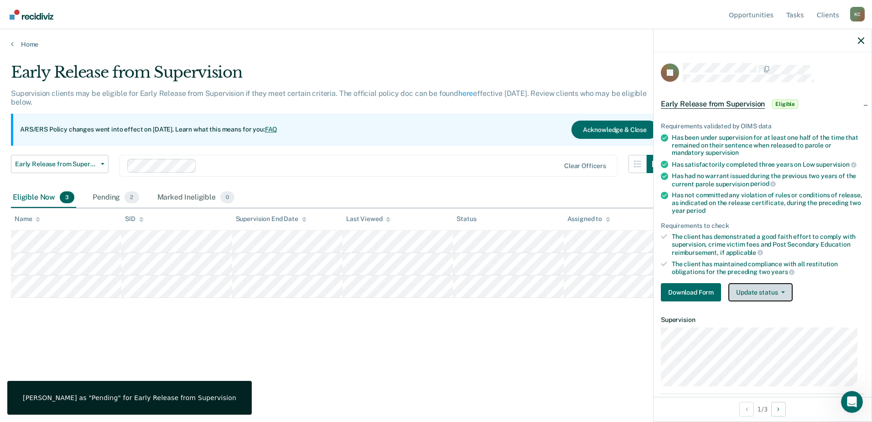
drag, startPoint x: 762, startPoint y: 292, endPoint x: 762, endPoint y: 297, distance: 5.0
click at [762, 292] on button "Update status" at bounding box center [761, 292] width 64 height 18
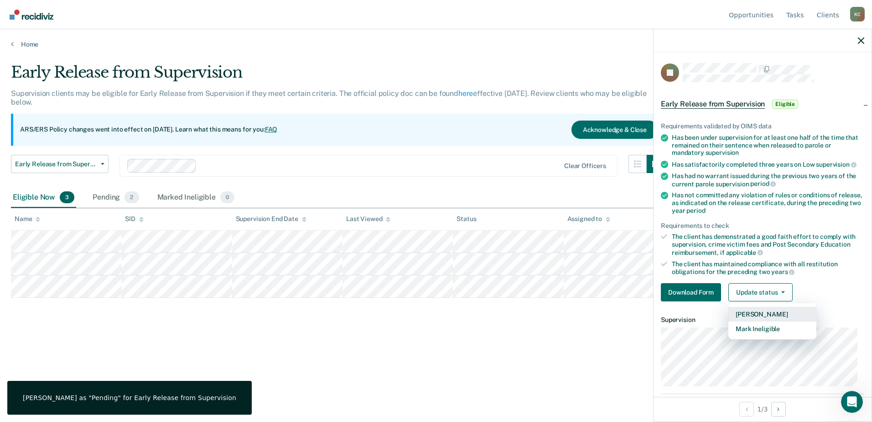
click at [756, 317] on button "[PERSON_NAME]" at bounding box center [773, 314] width 88 height 15
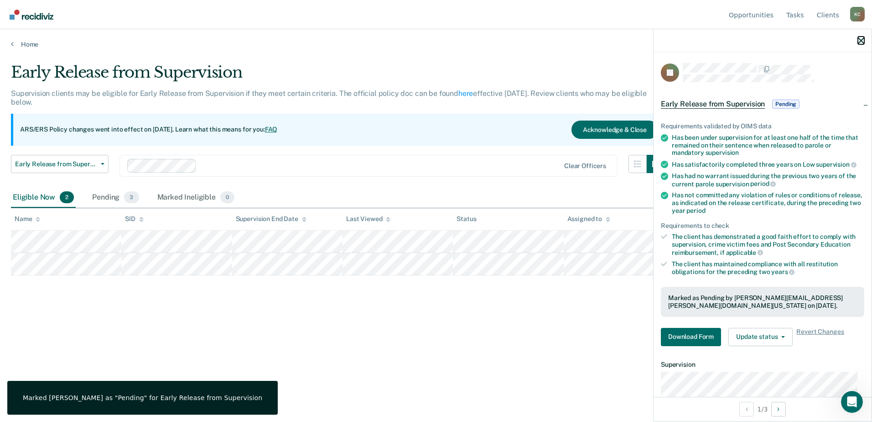
click at [858, 36] on div at bounding box center [763, 40] width 218 height 23
click at [860, 40] on icon "button" at bounding box center [861, 40] width 6 height 6
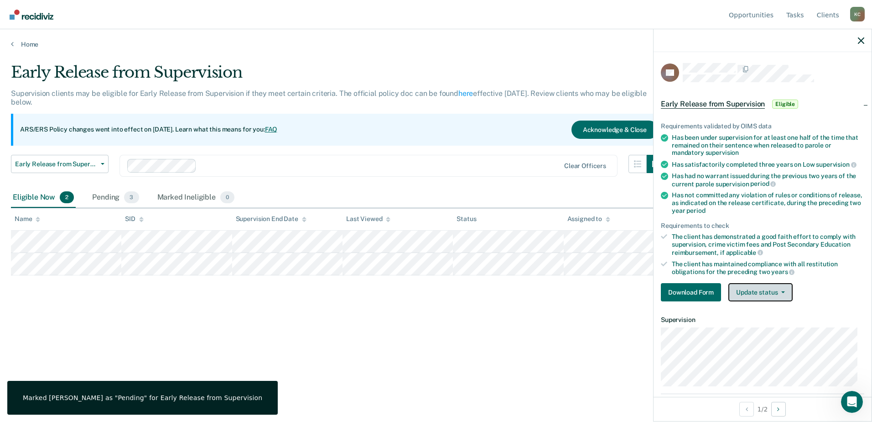
click at [776, 288] on button "Update status" at bounding box center [761, 292] width 64 height 18
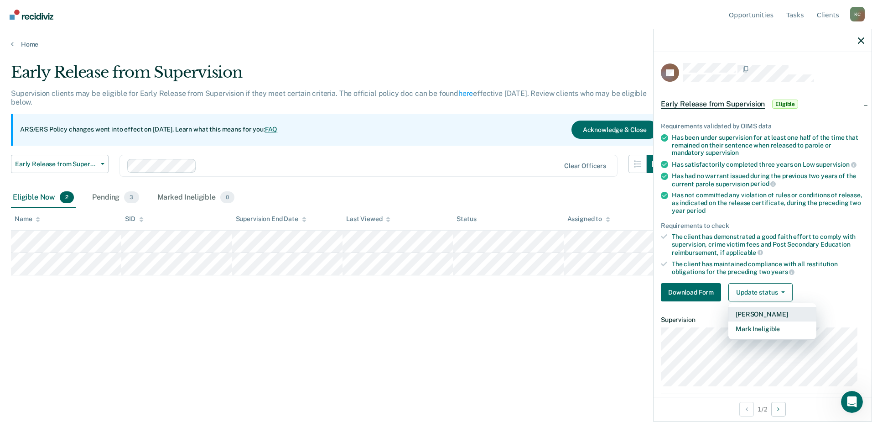
click at [771, 312] on button "[PERSON_NAME]" at bounding box center [773, 314] width 88 height 15
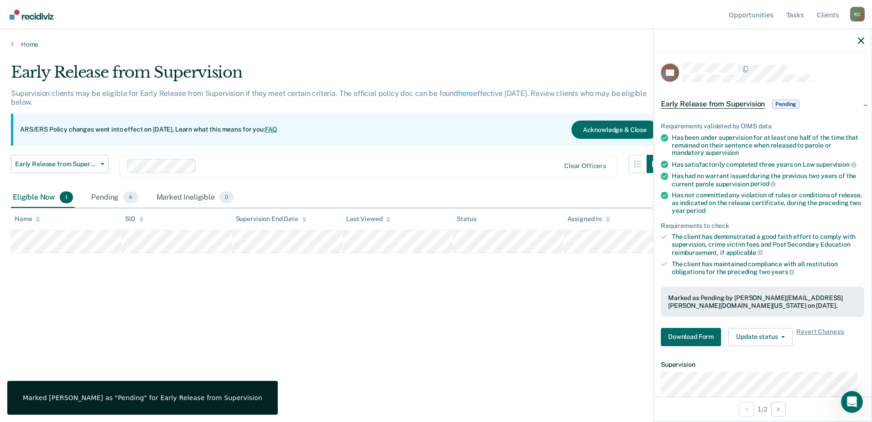
click at [865, 36] on div at bounding box center [763, 40] width 218 height 23
drag, startPoint x: 860, startPoint y: 40, endPoint x: 851, endPoint y: 45, distance: 10.0
click at [860, 39] on icon "button" at bounding box center [861, 40] width 6 height 6
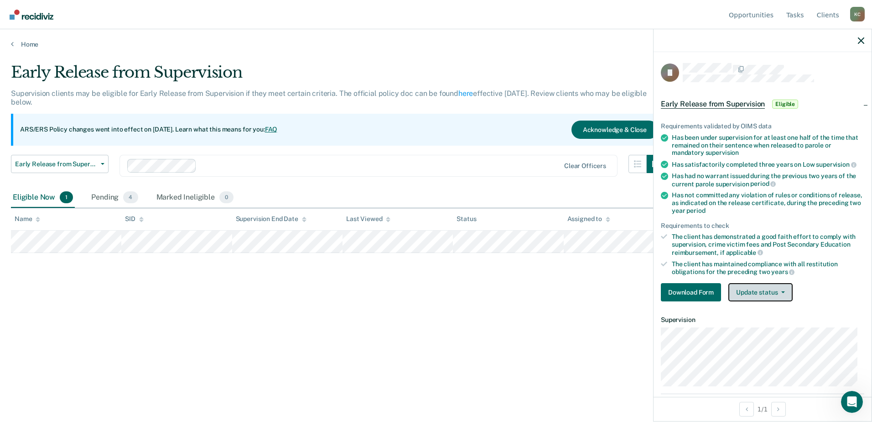
click at [751, 290] on button "Update status" at bounding box center [761, 292] width 64 height 18
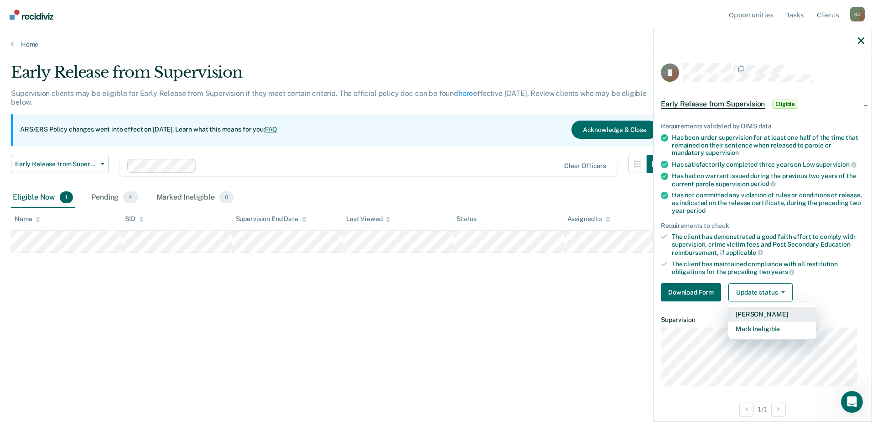
click at [758, 313] on button "[PERSON_NAME]" at bounding box center [773, 314] width 88 height 15
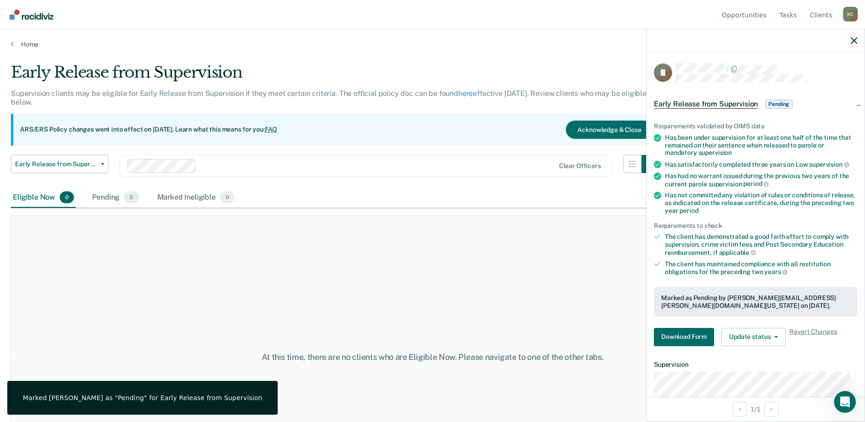
click at [859, 38] on div at bounding box center [756, 40] width 218 height 23
click at [852, 40] on icon "button" at bounding box center [854, 40] width 6 height 6
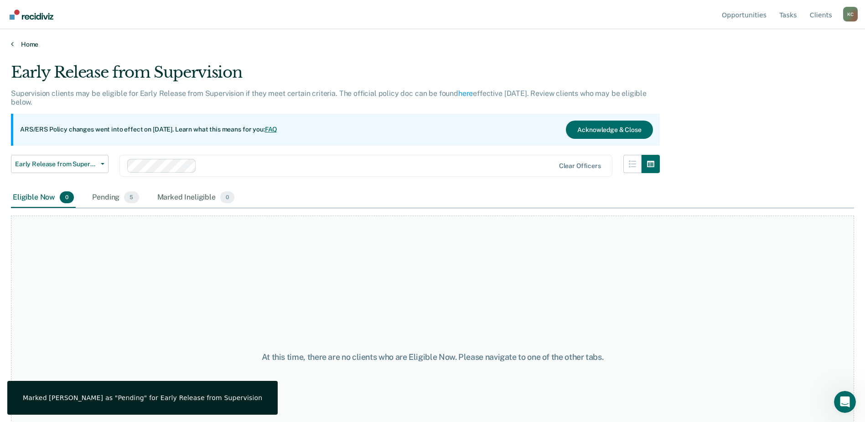
click at [30, 43] on link "Home" at bounding box center [433, 44] width 844 height 8
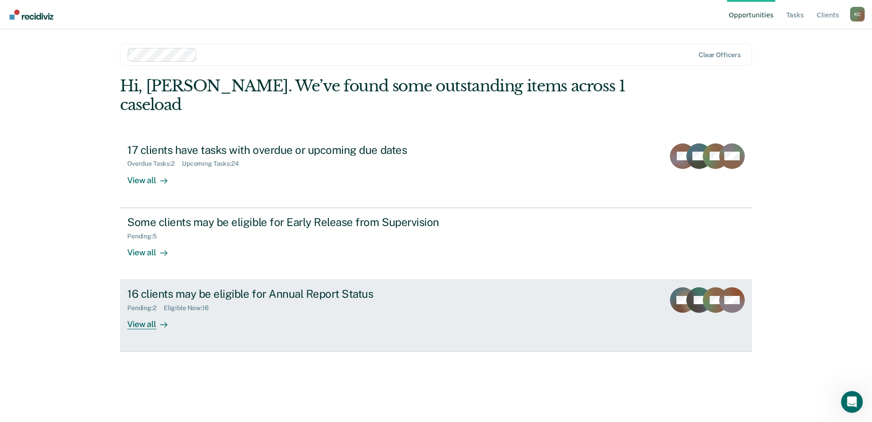
click at [138, 312] on div "View all" at bounding box center [152, 321] width 51 height 18
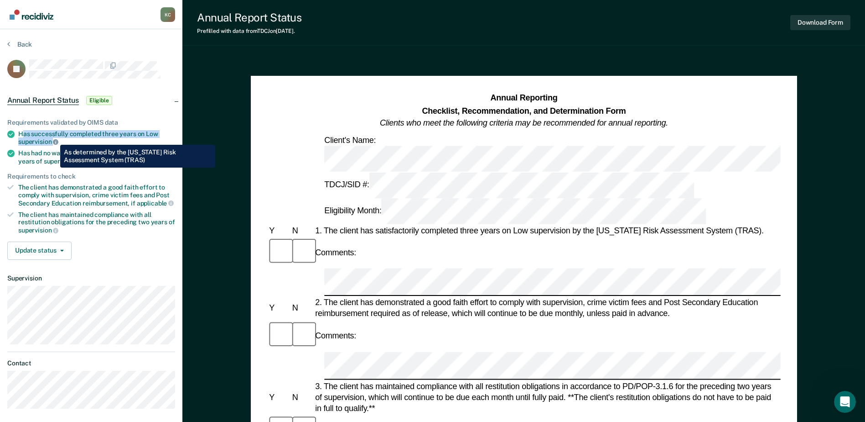
drag, startPoint x: 22, startPoint y: 131, endPoint x: 53, endPoint y: 138, distance: 31.8
click at [53, 138] on div "Has successfully completed three years on Low supervision" at bounding box center [96, 138] width 157 height 16
drag, startPoint x: 53, startPoint y: 138, endPoint x: 39, endPoint y: 140, distance: 14.3
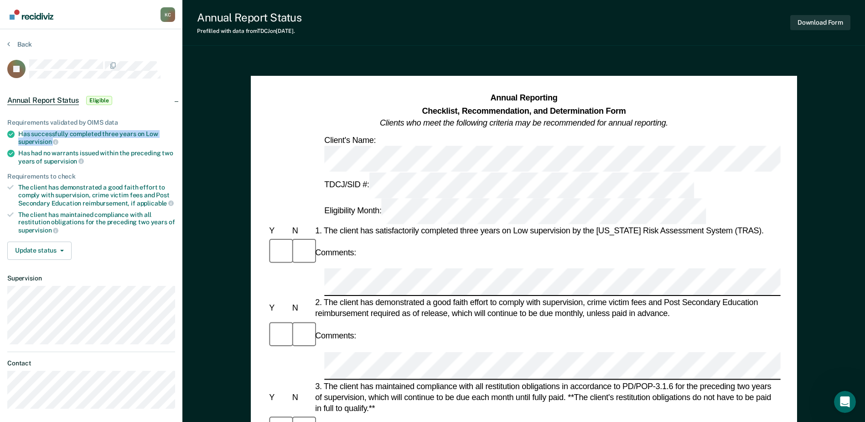
copy div "as successfully completed three years on Low supervision"
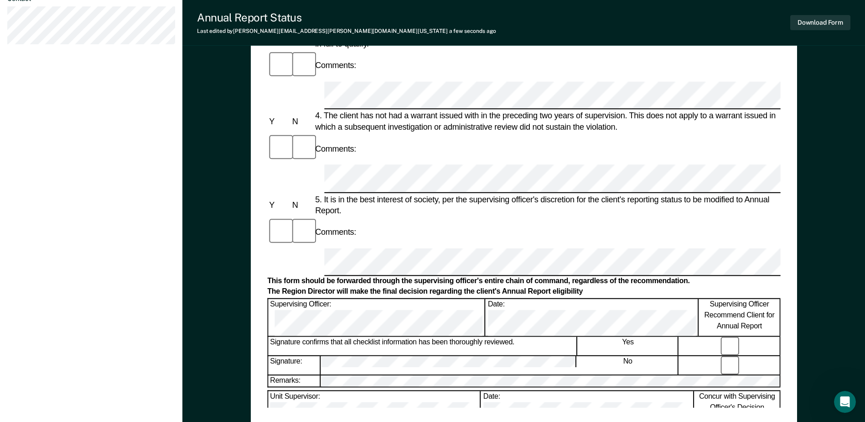
scroll to position [319, 0]
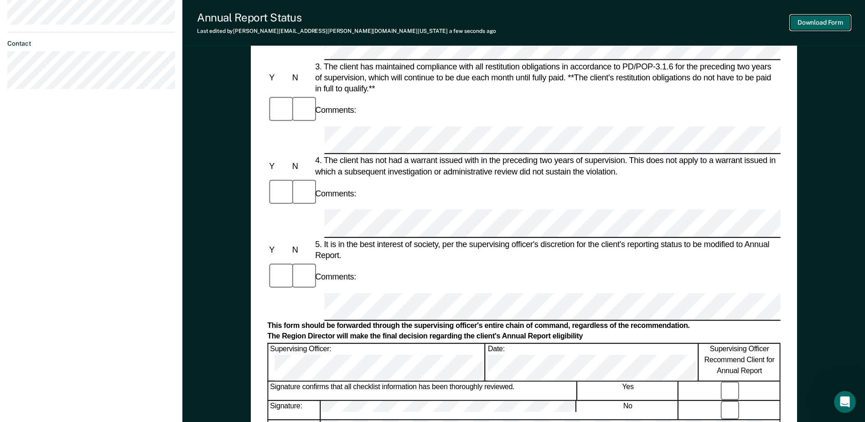
click at [815, 24] on button "Download Form" at bounding box center [821, 22] width 60 height 15
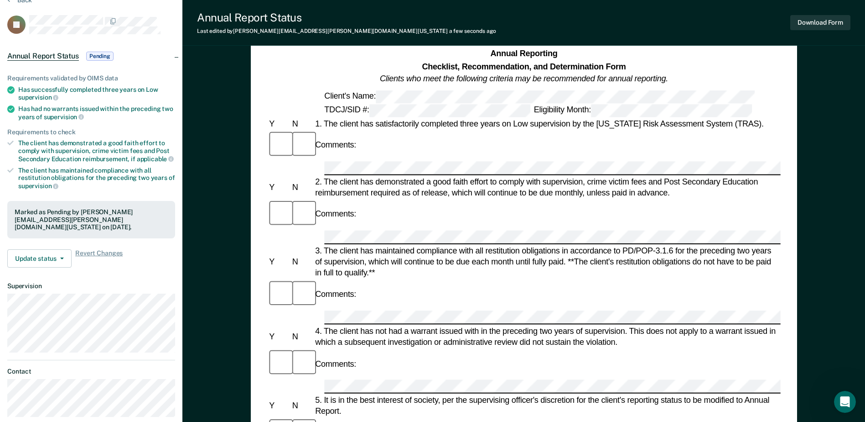
scroll to position [0, 0]
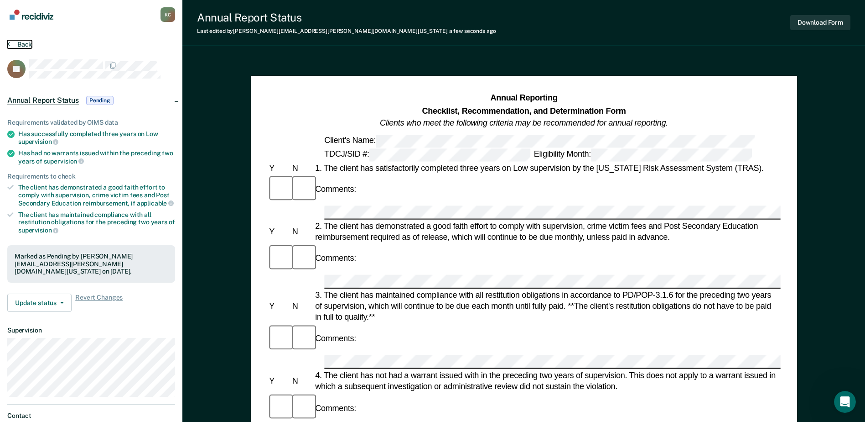
click at [17, 43] on button "Back" at bounding box center [19, 44] width 25 height 8
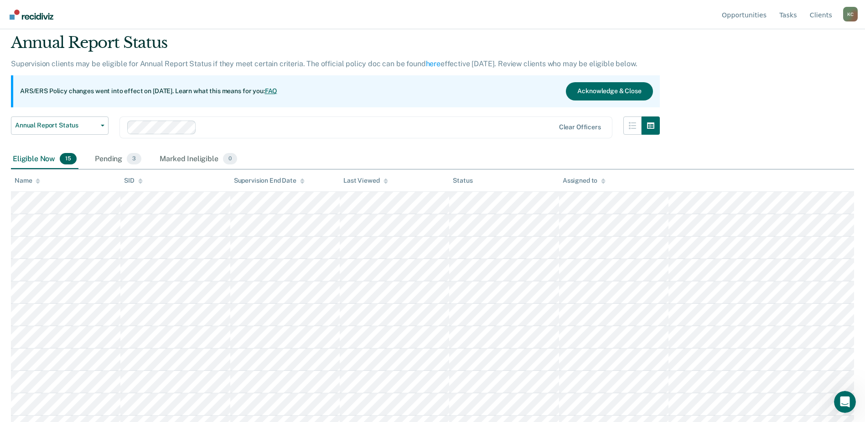
scroll to position [46, 0]
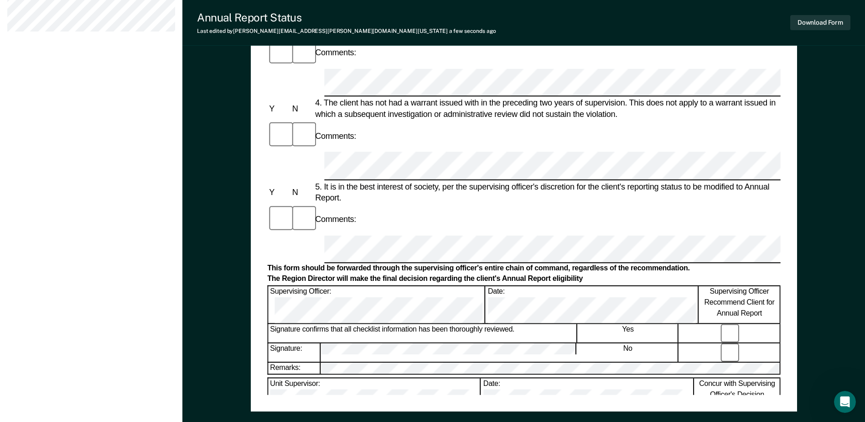
scroll to position [411, 0]
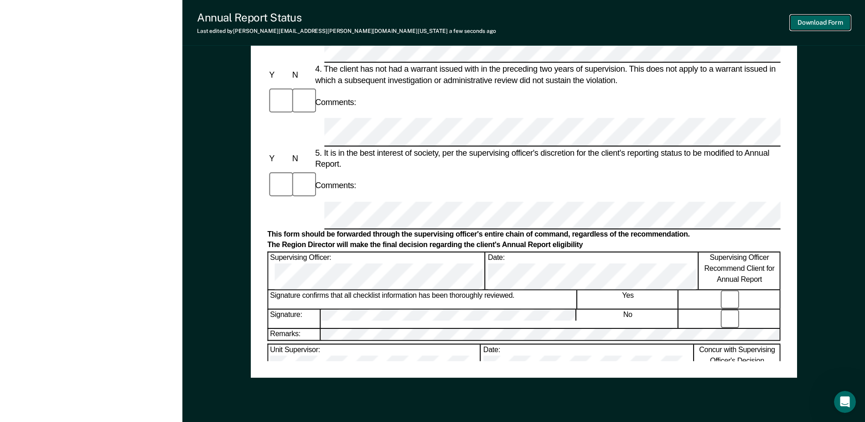
click at [829, 21] on button "Download Form" at bounding box center [821, 22] width 60 height 15
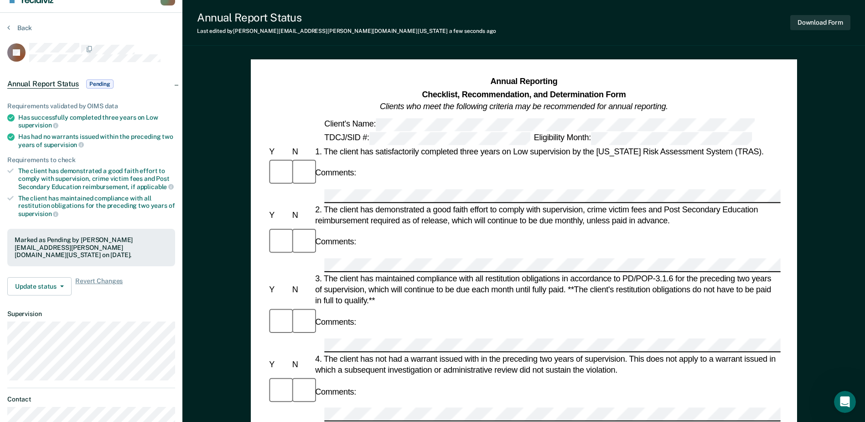
scroll to position [0, 0]
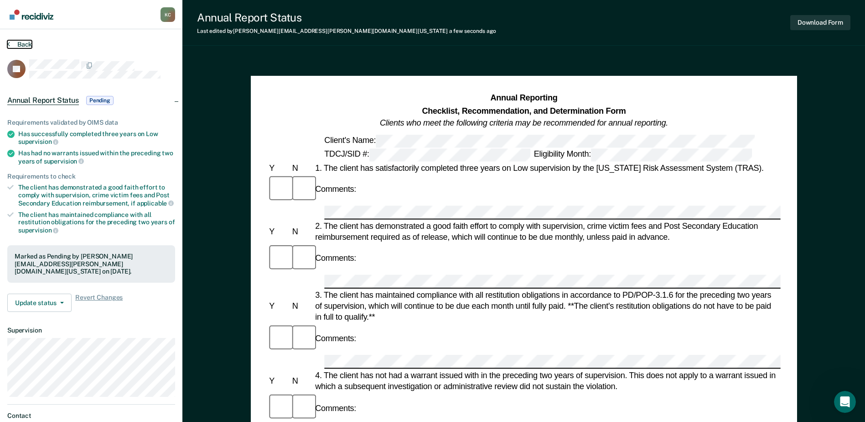
click at [29, 43] on button "Back" at bounding box center [19, 44] width 25 height 8
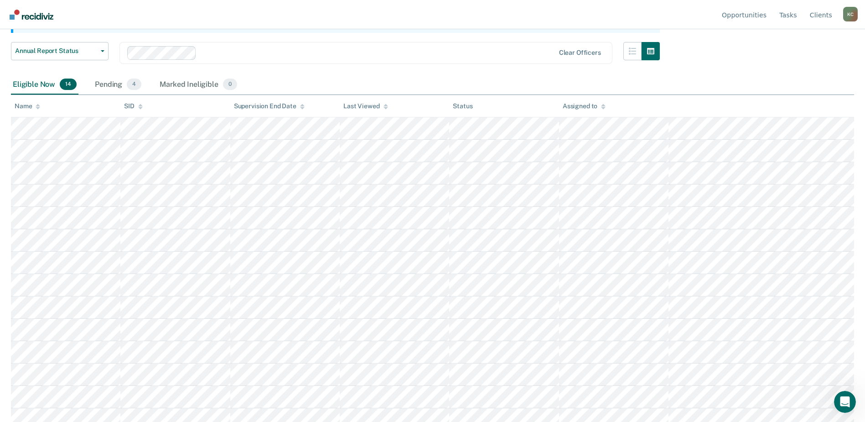
scroll to position [113, 0]
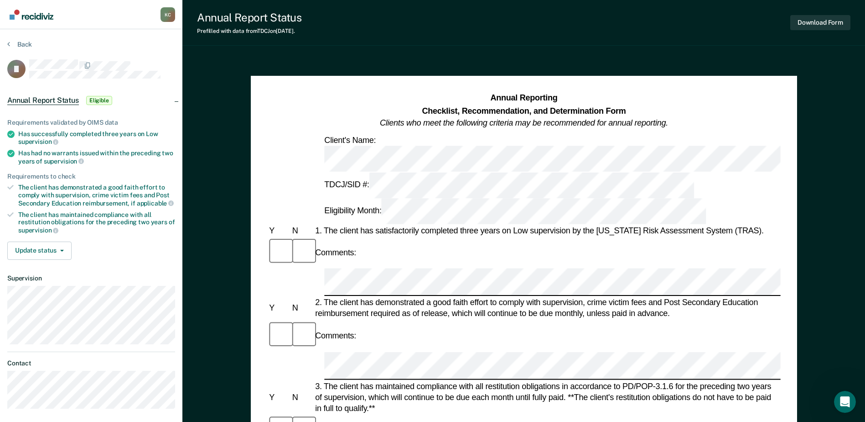
click at [346, 237] on div "Comments:" at bounding box center [523, 252] width 513 height 31
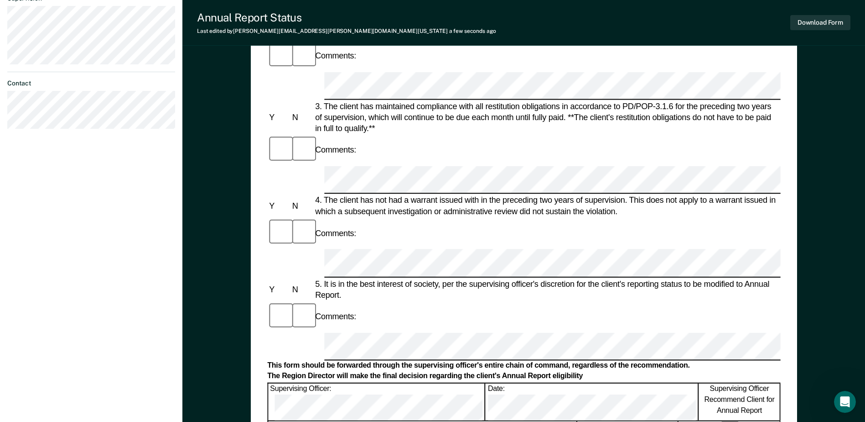
scroll to position [319, 0]
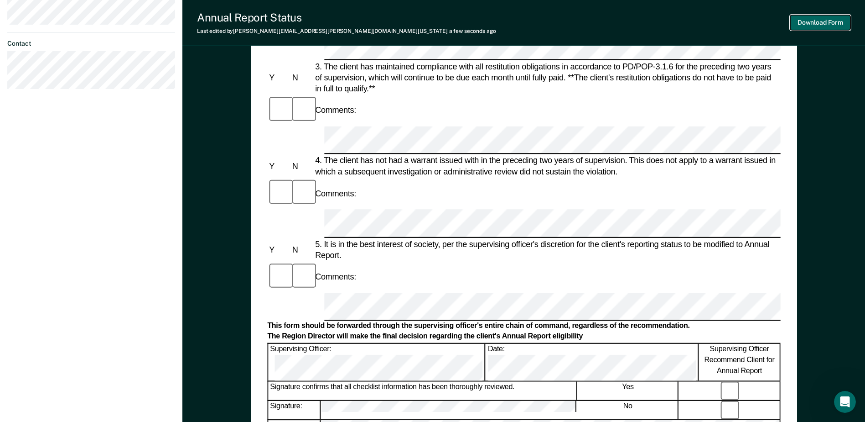
click at [836, 22] on button "Download Form" at bounding box center [821, 22] width 60 height 15
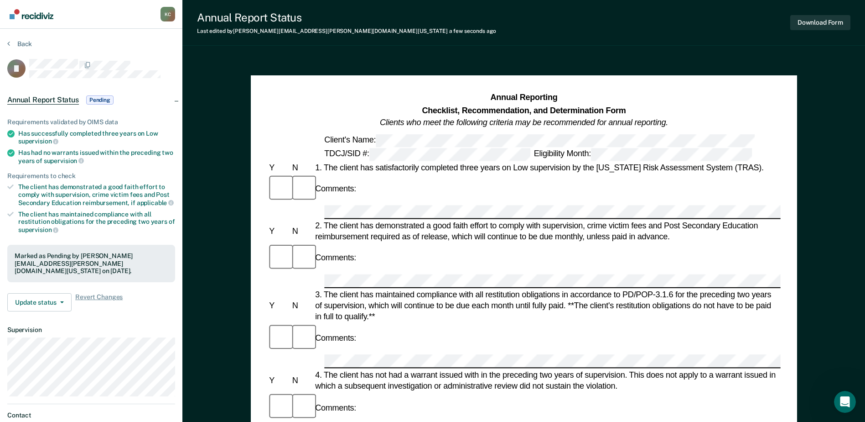
scroll to position [0, 0]
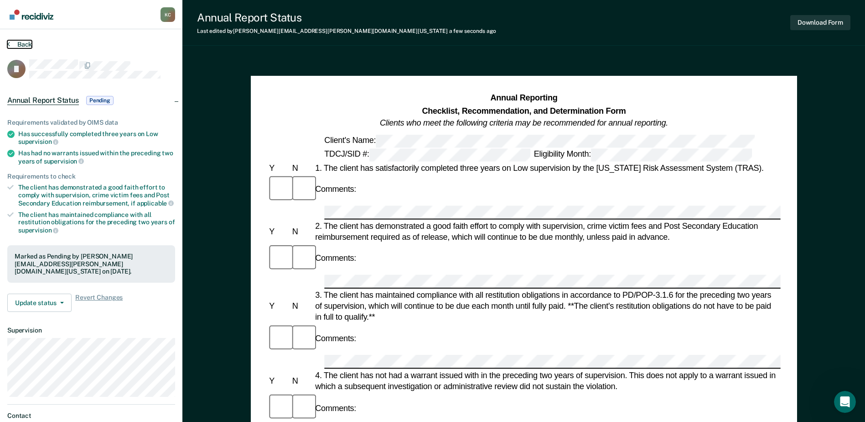
click at [23, 43] on button "Back" at bounding box center [19, 44] width 25 height 8
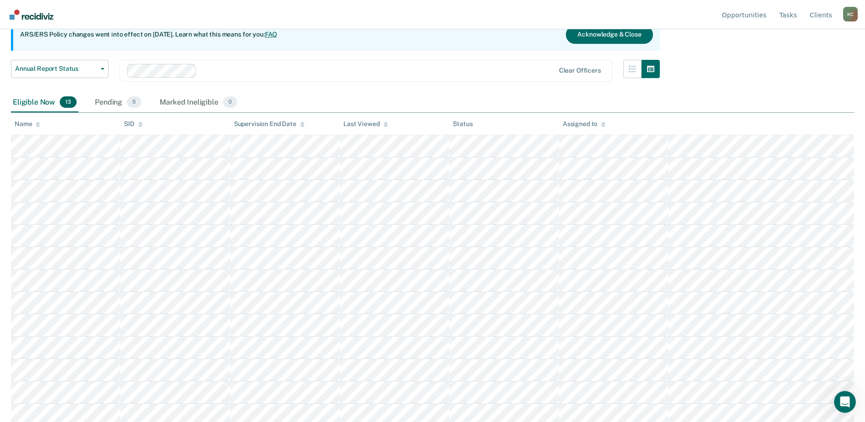
scroll to position [90, 0]
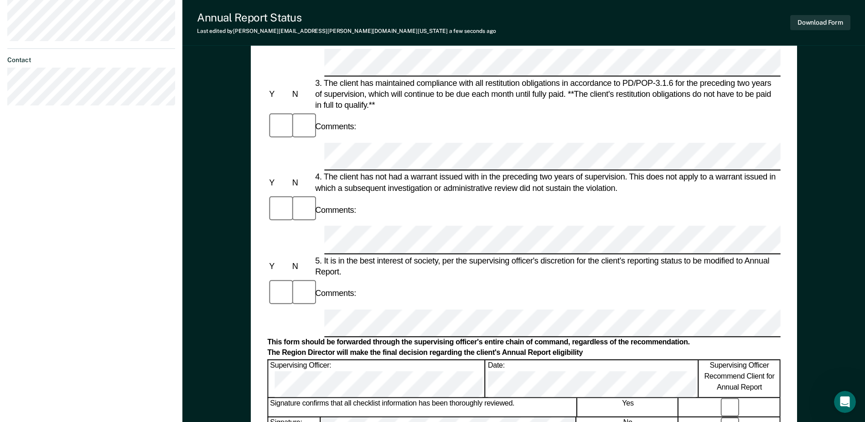
scroll to position [365, 0]
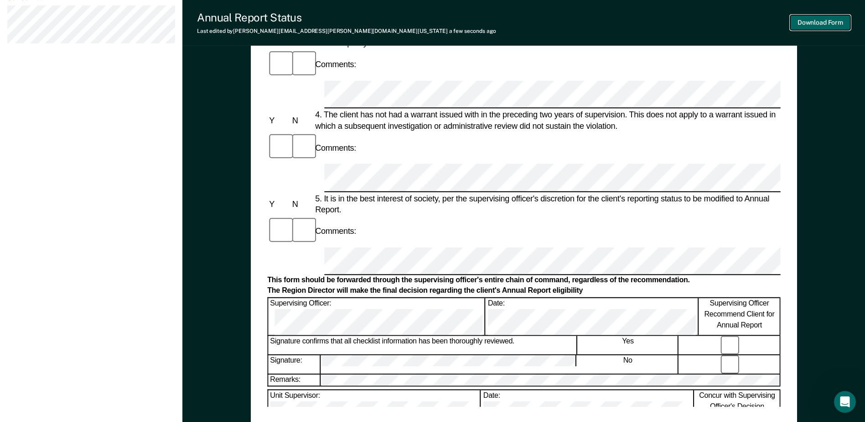
click at [825, 23] on button "Download Form" at bounding box center [821, 22] width 60 height 15
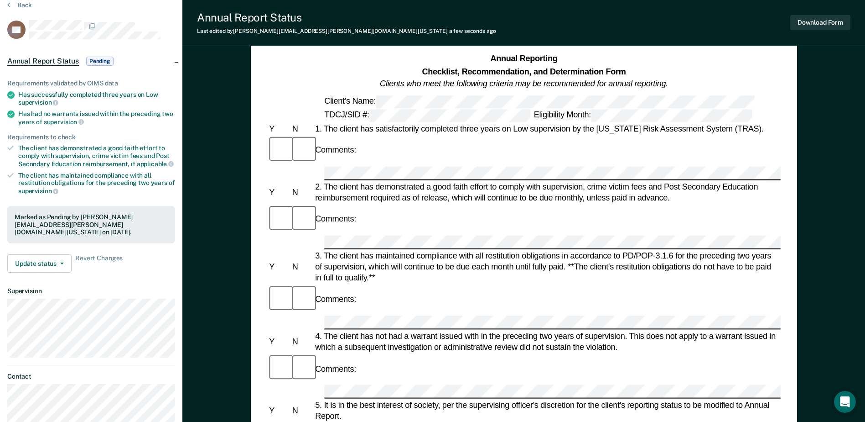
scroll to position [0, 0]
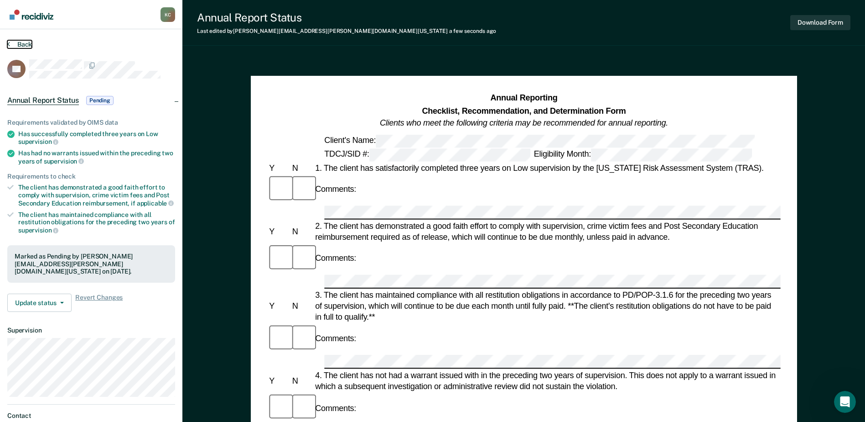
click at [12, 46] on button "Back" at bounding box center [19, 44] width 25 height 8
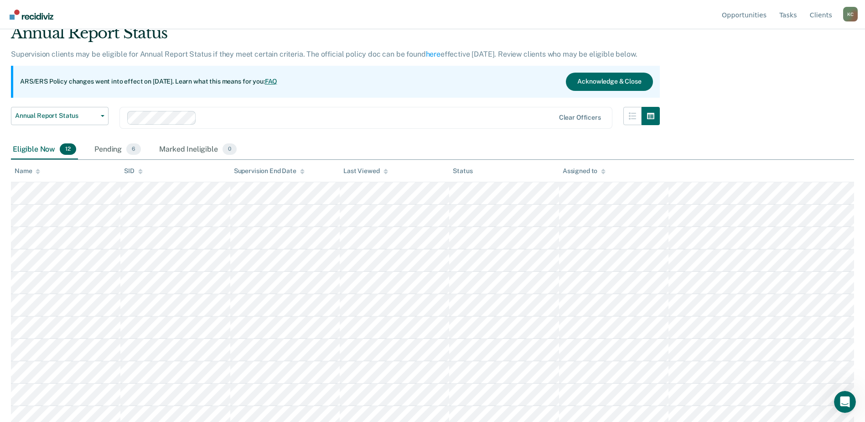
scroll to position [68, 0]
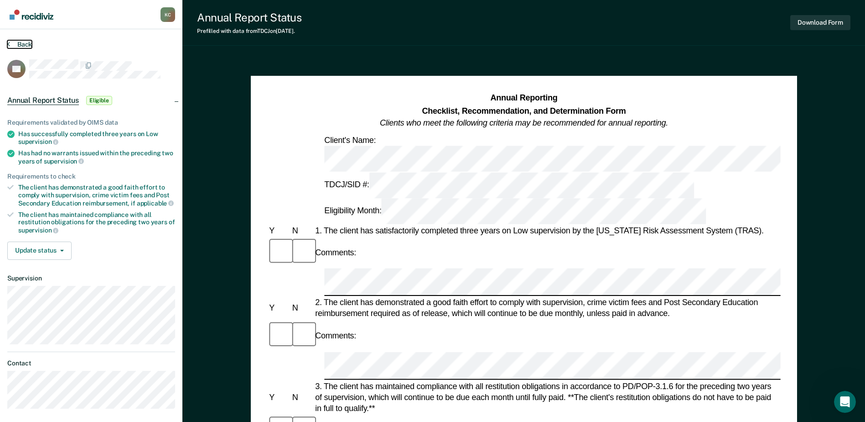
click at [21, 43] on button "Back" at bounding box center [19, 44] width 25 height 8
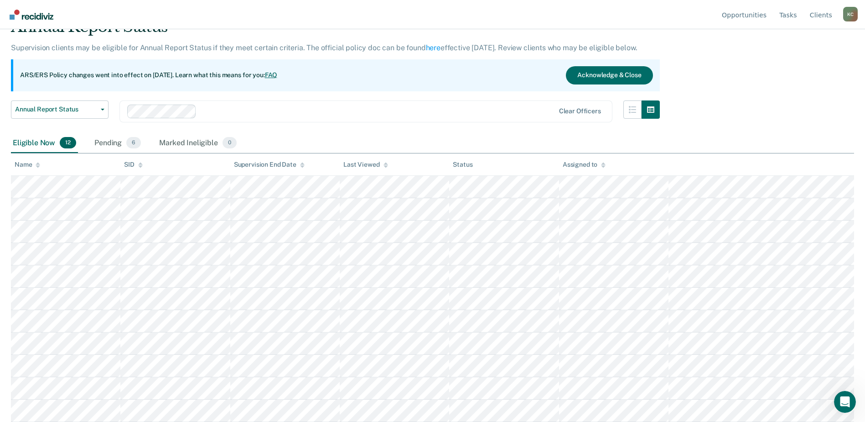
scroll to position [68, 0]
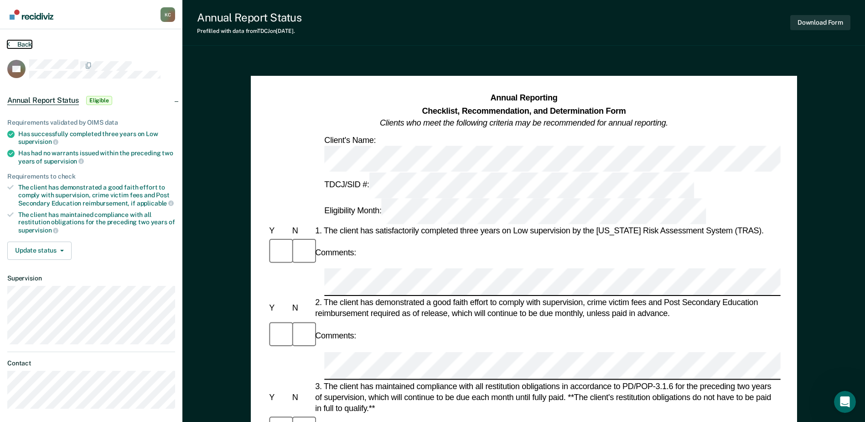
click at [23, 46] on button "Back" at bounding box center [19, 44] width 25 height 8
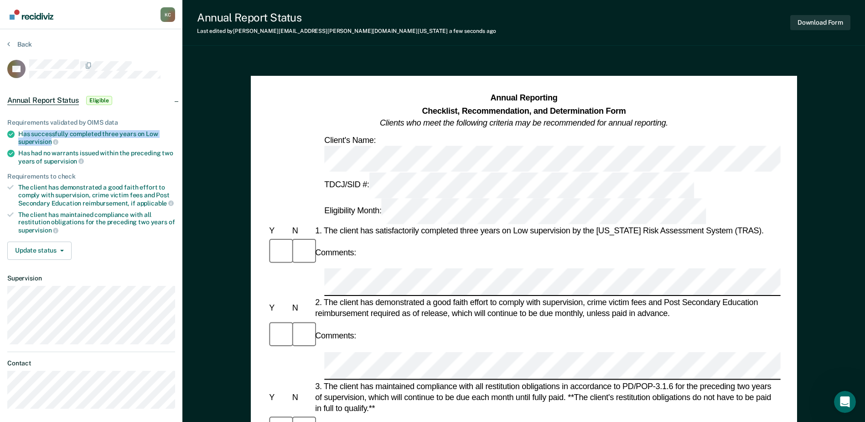
drag, startPoint x: 52, startPoint y: 140, endPoint x: 24, endPoint y: 130, distance: 29.4
click at [24, 130] on div "Has successfully completed three years on Low supervision" at bounding box center [96, 138] width 157 height 16
copy div "as successfully completed three years on Low supervision"
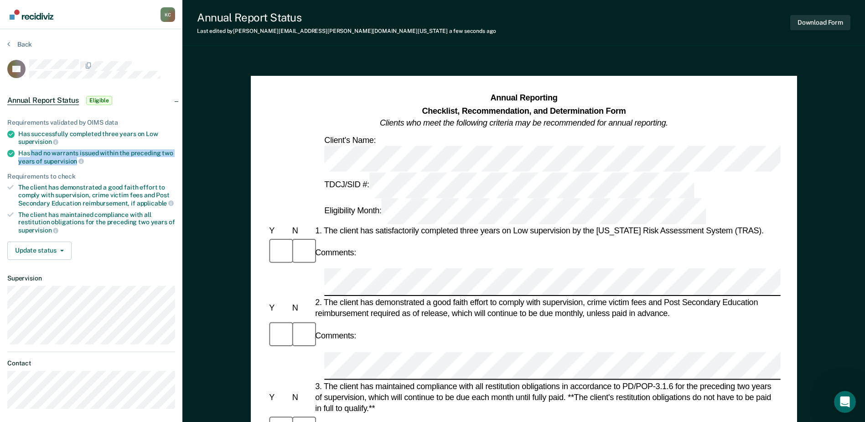
drag, startPoint x: 77, startPoint y: 158, endPoint x: 28, endPoint y: 150, distance: 49.1
click at [28, 150] on div "Has had no warrants issued within the preceding two years of supervision" at bounding box center [96, 157] width 157 height 16
copy div "had no warrants issued within the preceding two years of supervision"
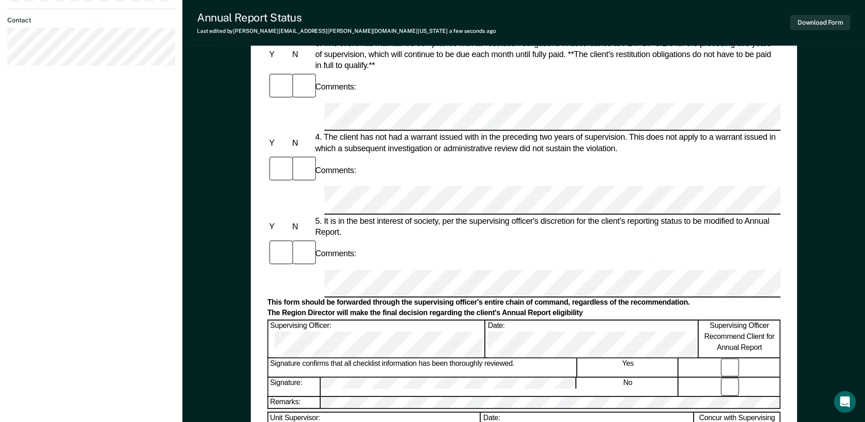
scroll to position [365, 0]
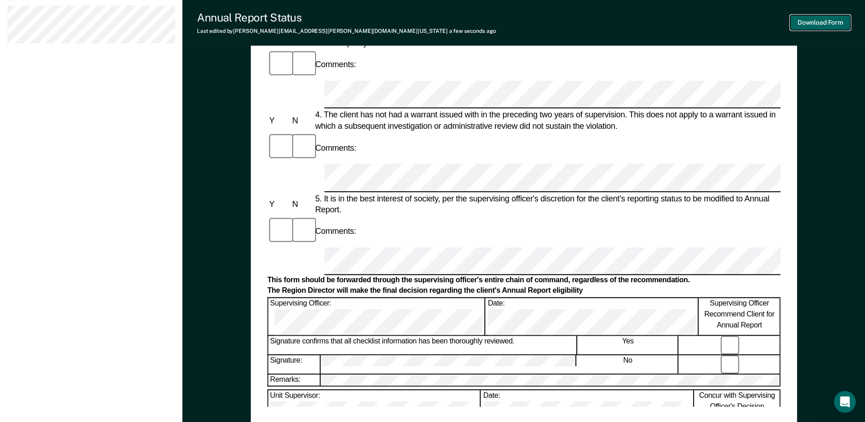
click at [812, 25] on button "Download Form" at bounding box center [821, 22] width 60 height 15
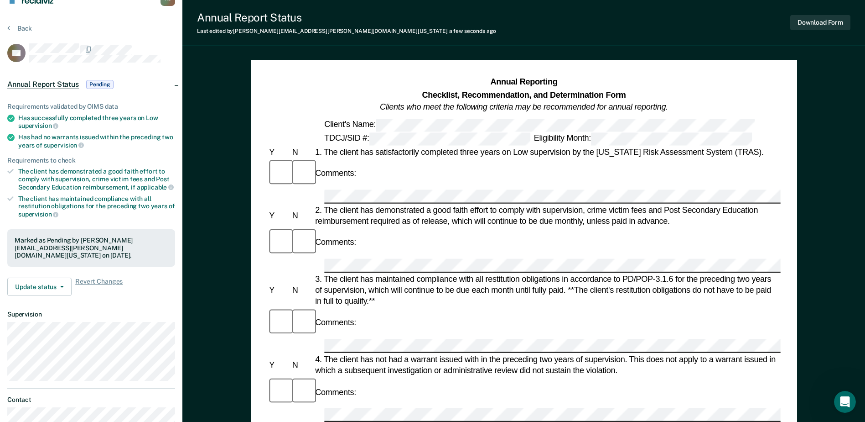
scroll to position [0, 0]
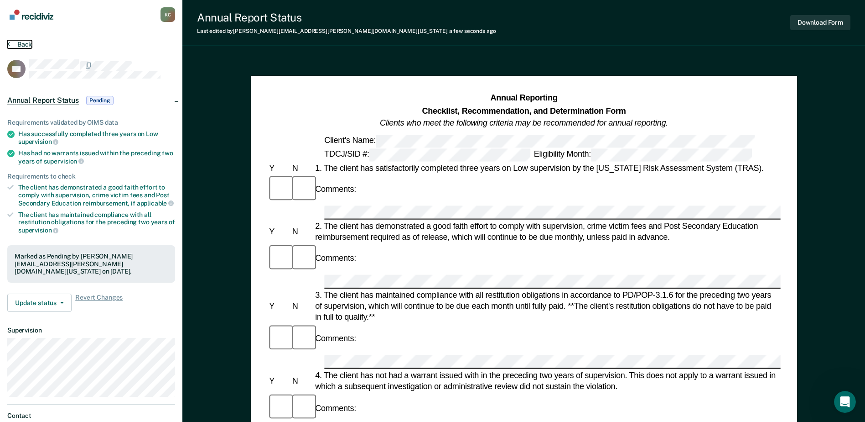
click at [19, 43] on button "Back" at bounding box center [19, 44] width 25 height 8
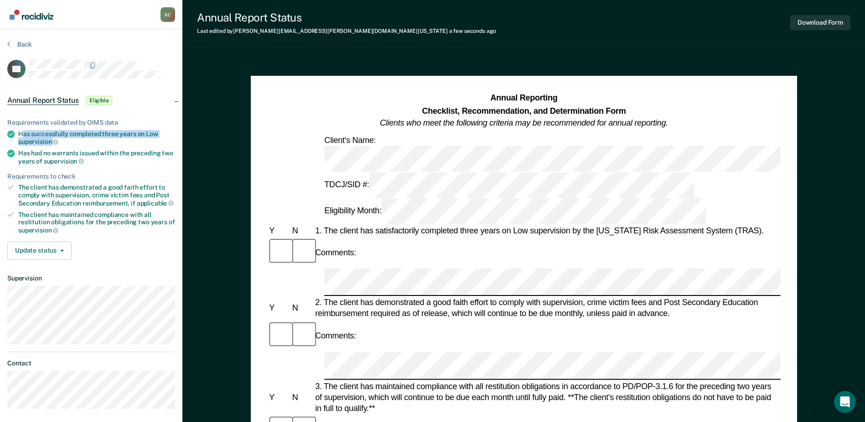
drag, startPoint x: 53, startPoint y: 137, endPoint x: 24, endPoint y: 130, distance: 30.0
click at [24, 130] on div "Has successfully completed three years on Low supervision" at bounding box center [96, 138] width 157 height 16
copy div "as successfully completed three years on Low supervision"
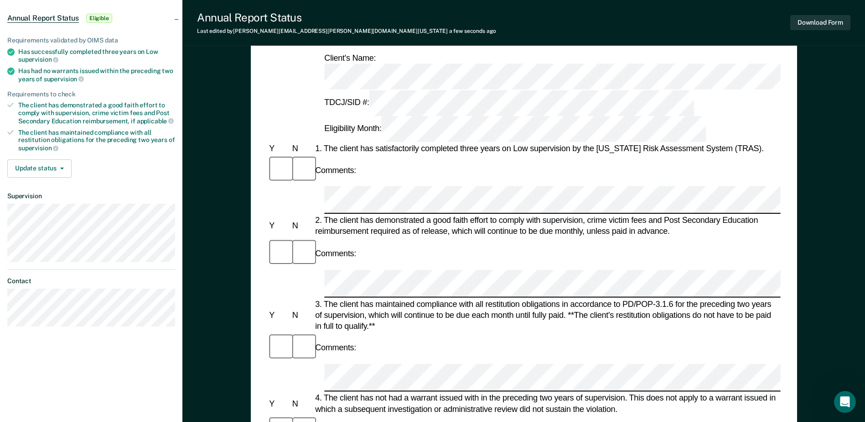
scroll to position [91, 0]
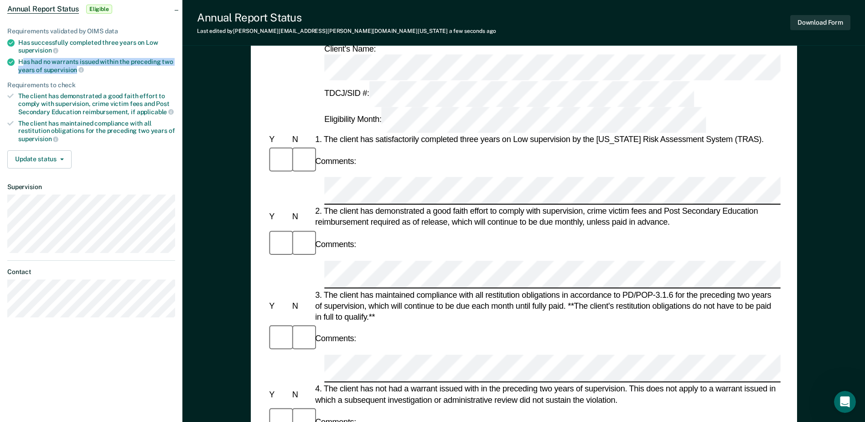
drag, startPoint x: 76, startPoint y: 70, endPoint x: 21, endPoint y: 60, distance: 55.7
click at [21, 60] on div "Has had no warrants issued within the preceding two years of supervision" at bounding box center [96, 66] width 157 height 16
drag, startPoint x: 21, startPoint y: 60, endPoint x: 26, endPoint y: 63, distance: 5.6
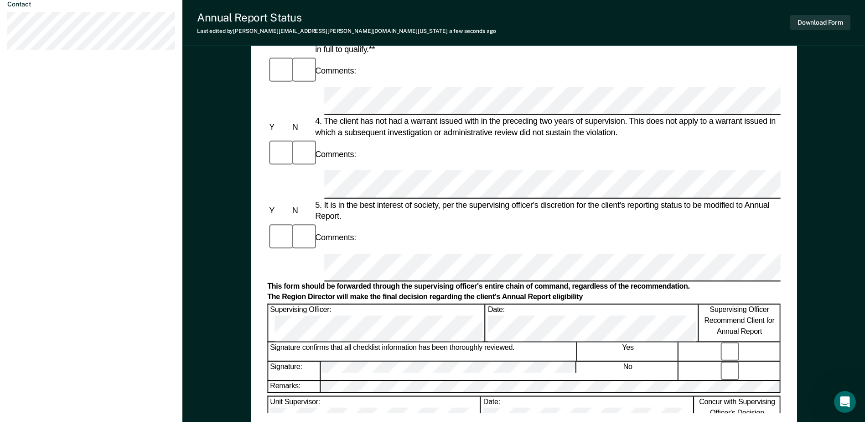
scroll to position [411, 0]
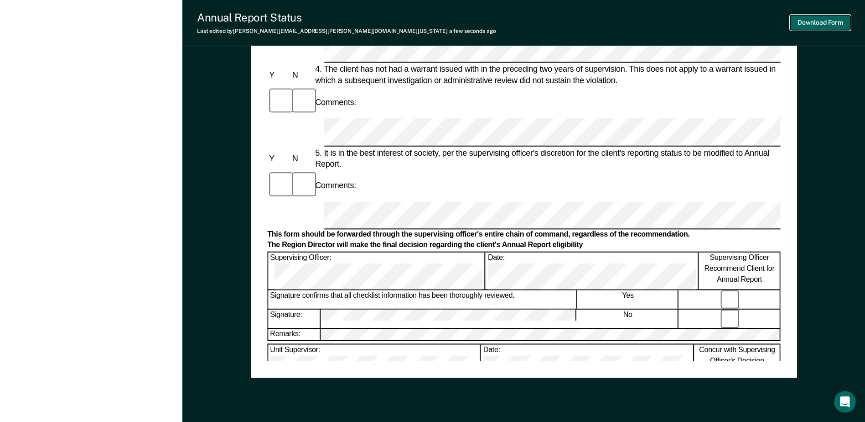
click at [837, 24] on button "Download Form" at bounding box center [821, 22] width 60 height 15
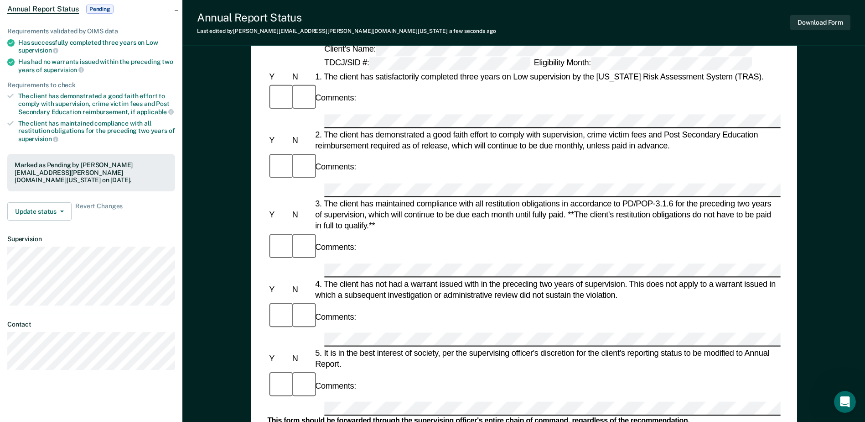
scroll to position [0, 0]
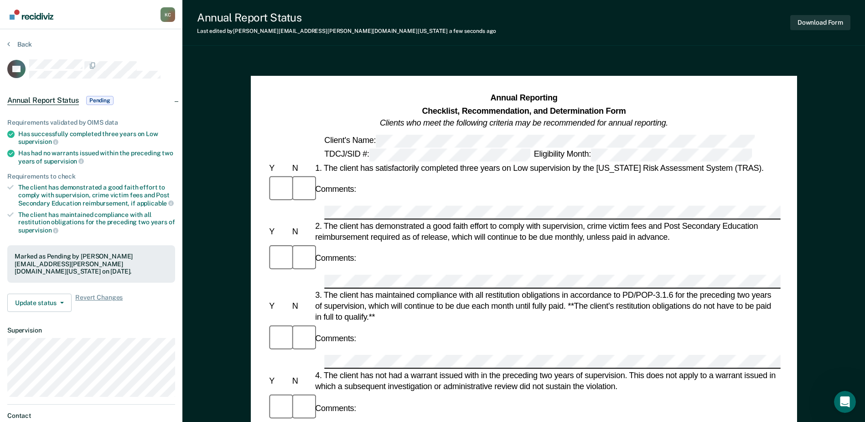
click at [25, 40] on section "Back RF Annual Report Status Pending Requirements validated by OIMS data Has su…" at bounding box center [91, 254] width 182 height 450
click at [25, 42] on button "Back" at bounding box center [19, 44] width 25 height 8
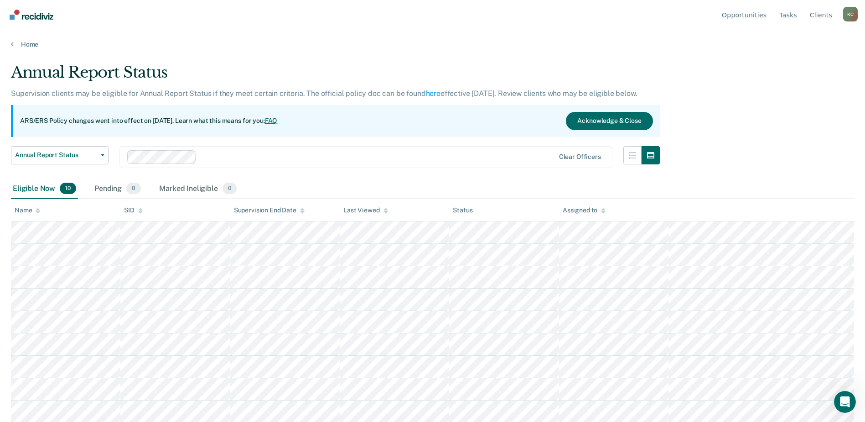
scroll to position [23, 0]
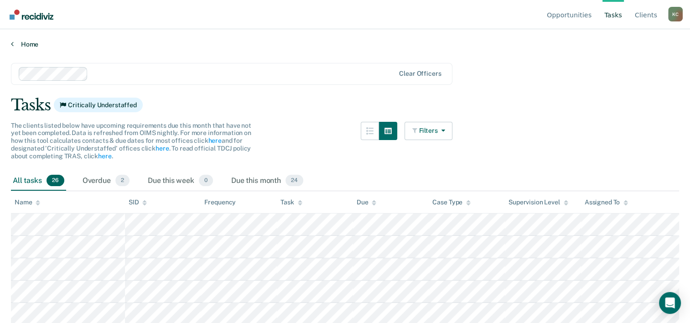
click at [20, 42] on link "Home" at bounding box center [345, 44] width 668 height 8
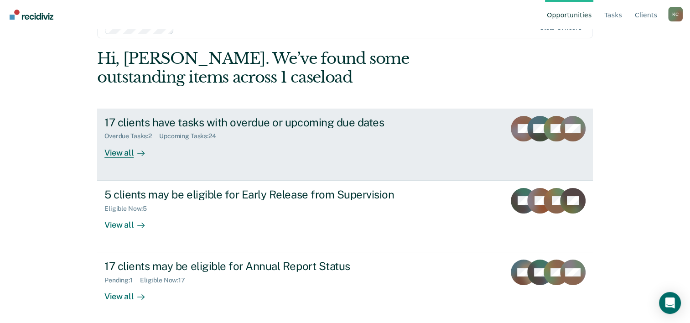
scroll to position [28, 0]
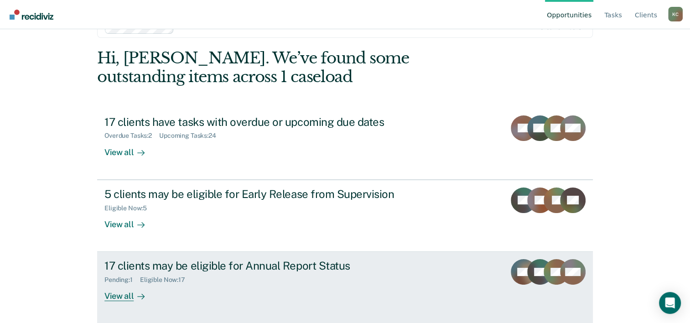
click at [113, 297] on div "View all" at bounding box center [129, 293] width 51 height 18
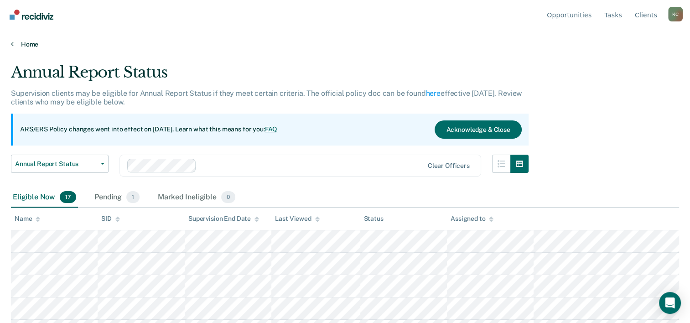
click at [25, 44] on link "Home" at bounding box center [345, 44] width 668 height 8
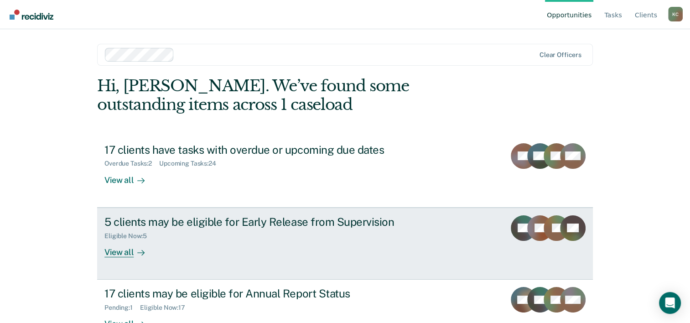
click at [124, 253] on div "View all" at bounding box center [129, 249] width 51 height 18
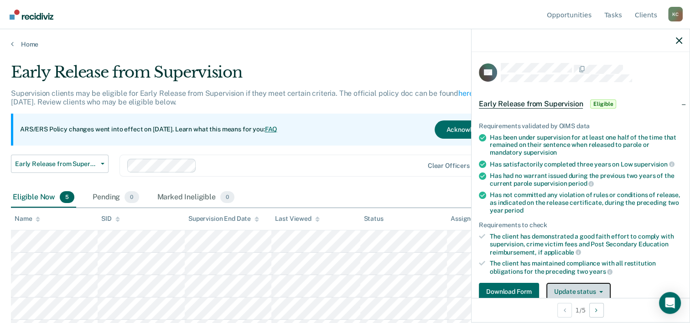
click at [559, 288] on button "Update status" at bounding box center [579, 292] width 64 height 18
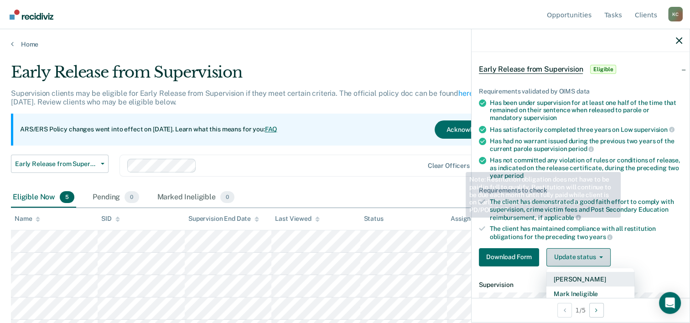
scroll to position [57, 0]
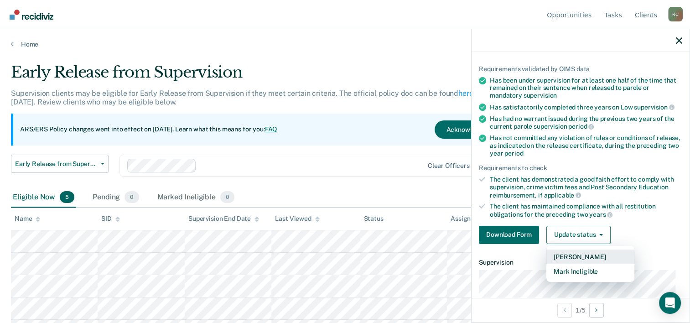
click at [593, 256] on button "[PERSON_NAME]" at bounding box center [591, 257] width 88 height 15
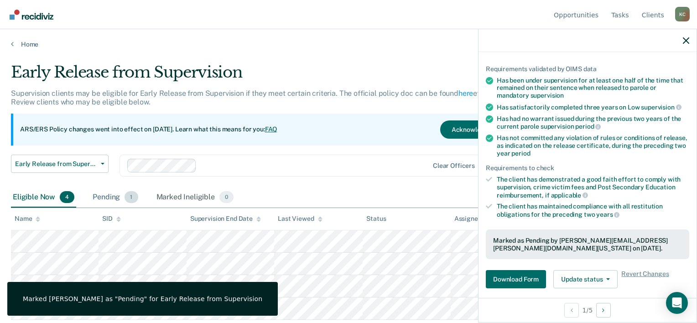
click at [107, 198] on div "Pending 1" at bounding box center [115, 198] width 49 height 20
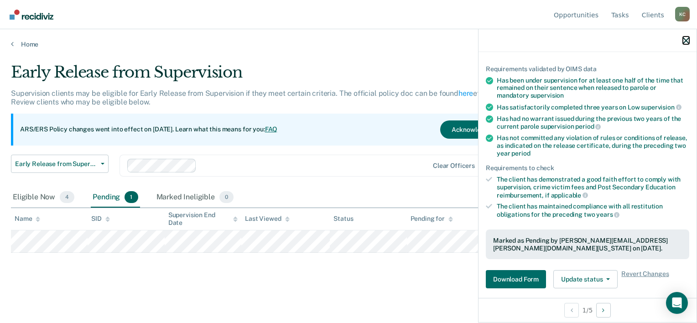
click at [688, 39] on icon "button" at bounding box center [686, 40] width 6 height 6
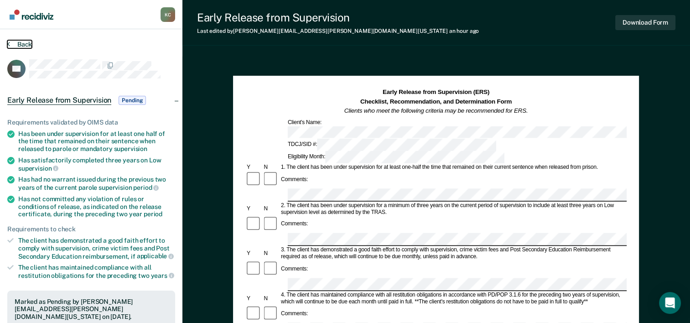
click at [17, 42] on button "Back" at bounding box center [19, 44] width 25 height 8
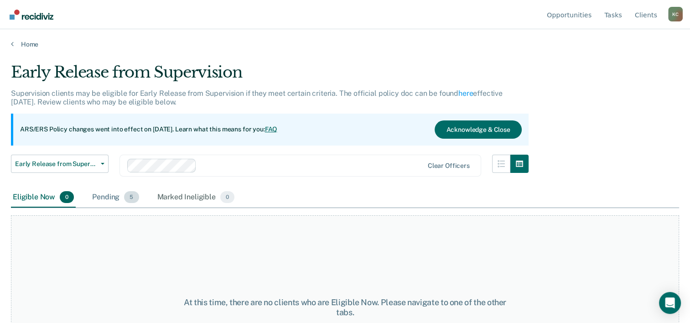
click at [111, 196] on div "Pending 5" at bounding box center [115, 198] width 50 height 20
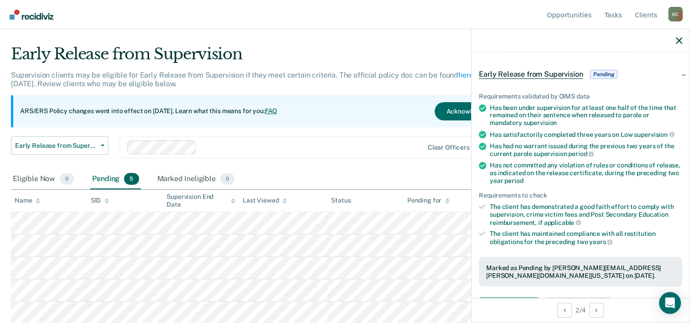
scroll to position [46, 0]
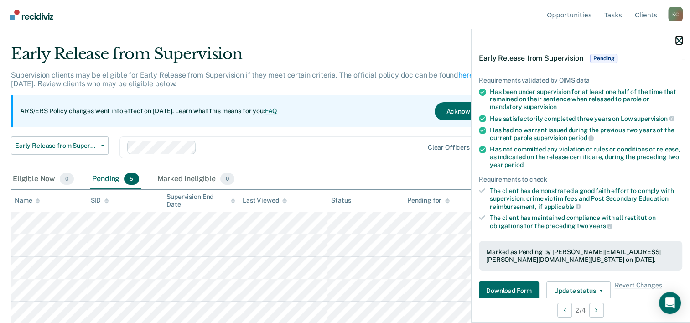
click at [678, 41] on icon "button" at bounding box center [679, 40] width 6 height 6
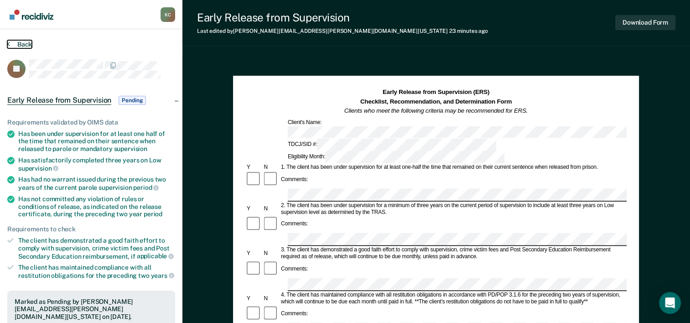
click at [10, 43] on button "Back" at bounding box center [19, 44] width 25 height 8
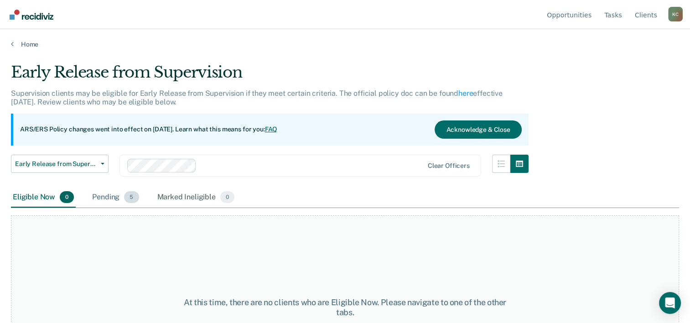
click at [115, 203] on div "Pending 5" at bounding box center [115, 198] width 50 height 20
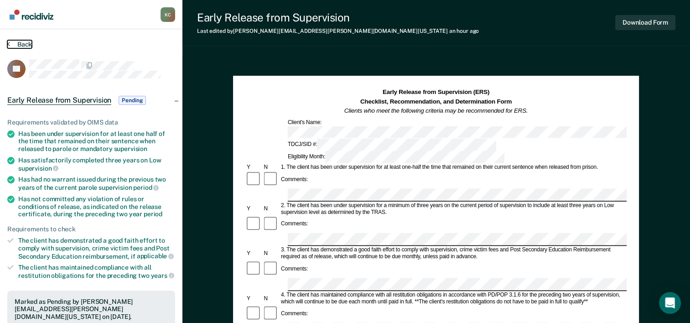
click at [16, 44] on button "Back" at bounding box center [19, 44] width 25 height 8
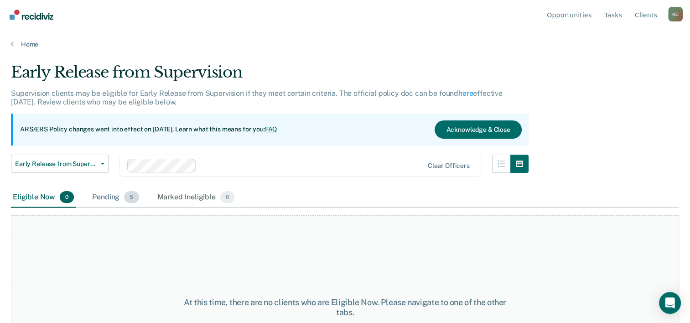
click at [130, 194] on span "5" at bounding box center [131, 197] width 15 height 12
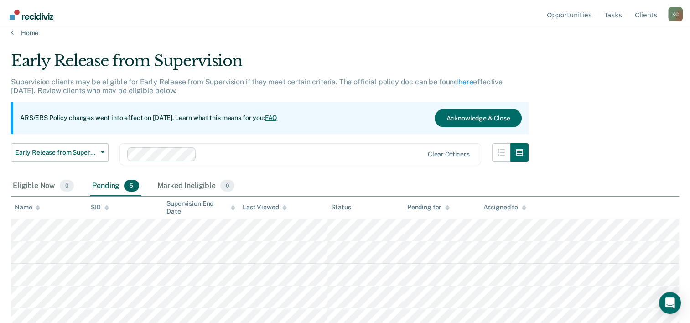
scroll to position [18, 0]
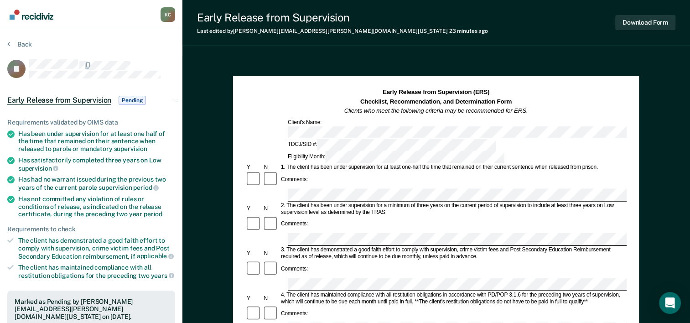
click at [287, 278] on div at bounding box center [544, 284] width 515 height 13
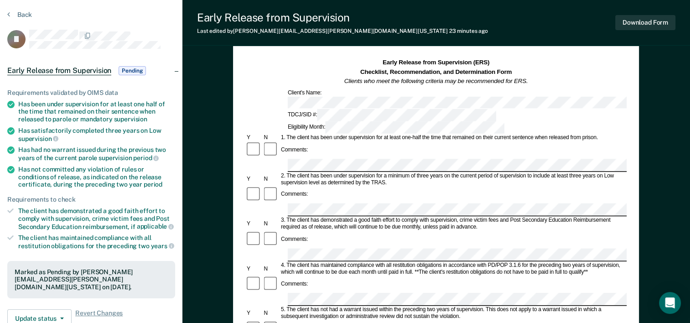
scroll to position [46, 0]
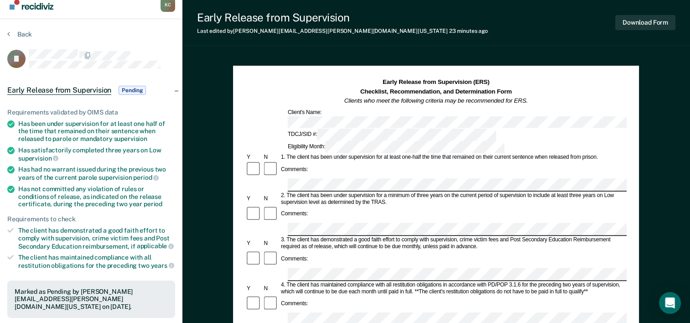
scroll to position [0, 0]
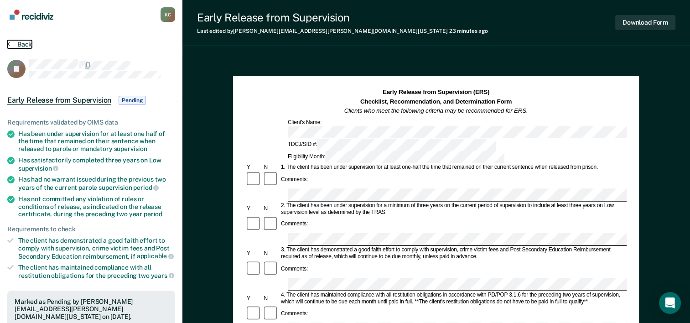
click at [19, 44] on button "Back" at bounding box center [19, 44] width 25 height 8
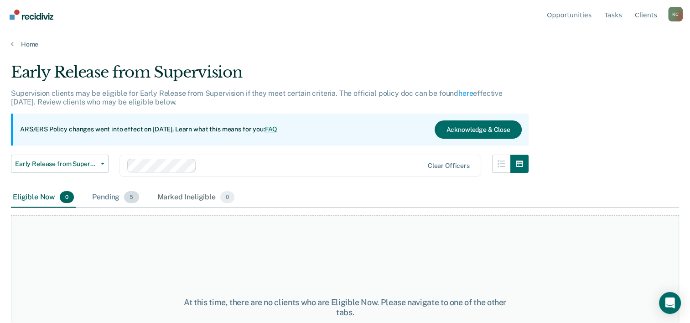
click at [119, 203] on div "Pending 5" at bounding box center [115, 198] width 50 height 20
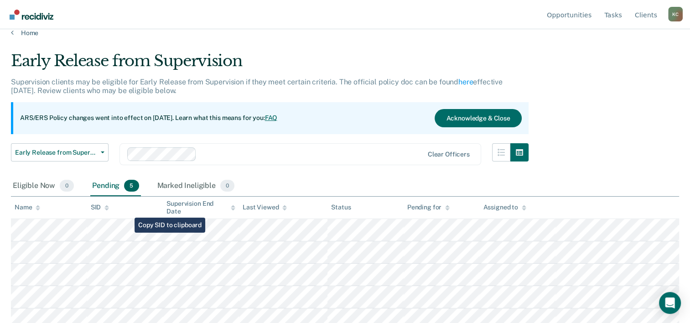
scroll to position [18, 0]
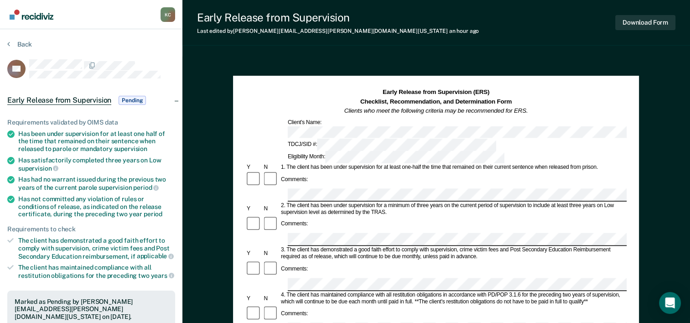
click at [292, 261] on div "Comments:" at bounding box center [435, 276] width 381 height 31
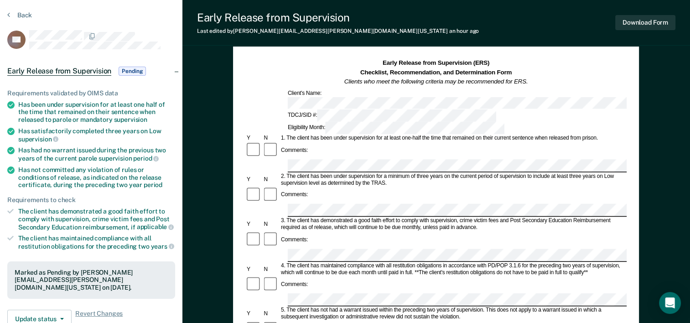
scroll to position [46, 0]
